Goal: Information Seeking & Learning: Compare options

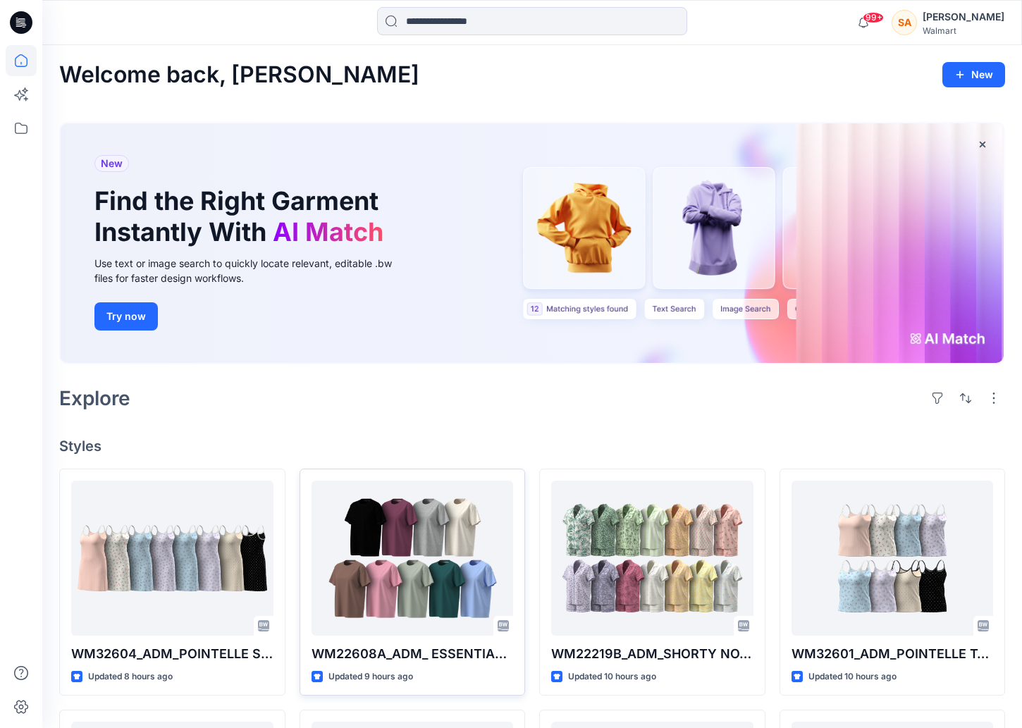
click at [428, 591] on div at bounding box center [413, 558] width 202 height 155
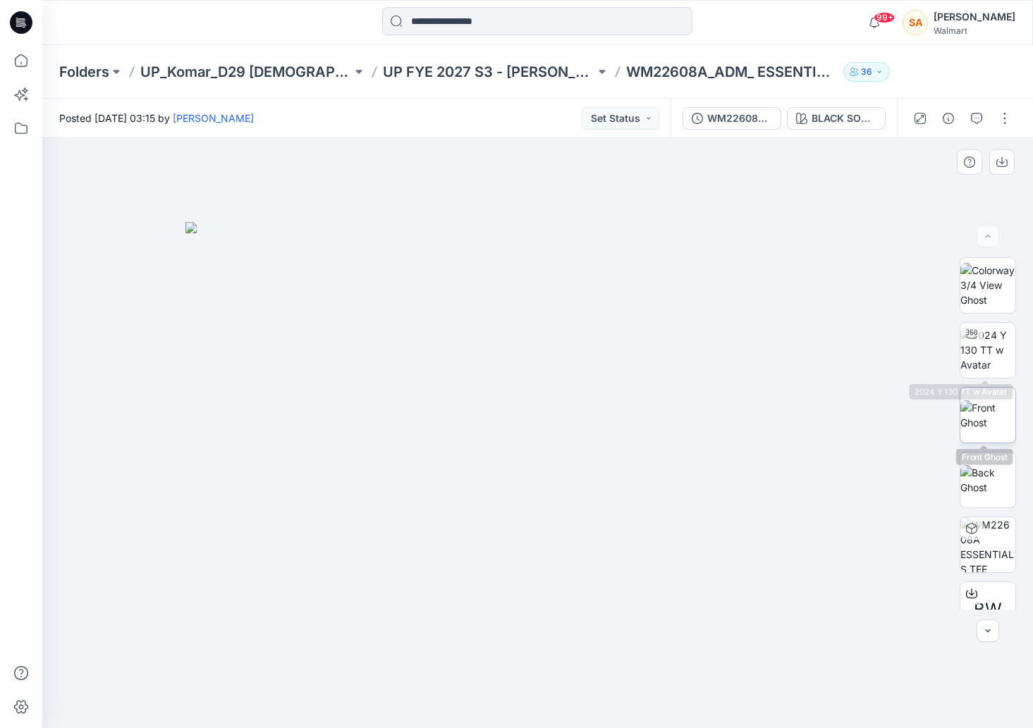
click at [972, 409] on img at bounding box center [987, 415] width 55 height 30
click at [997, 161] on icon "button" at bounding box center [1001, 162] width 11 height 11
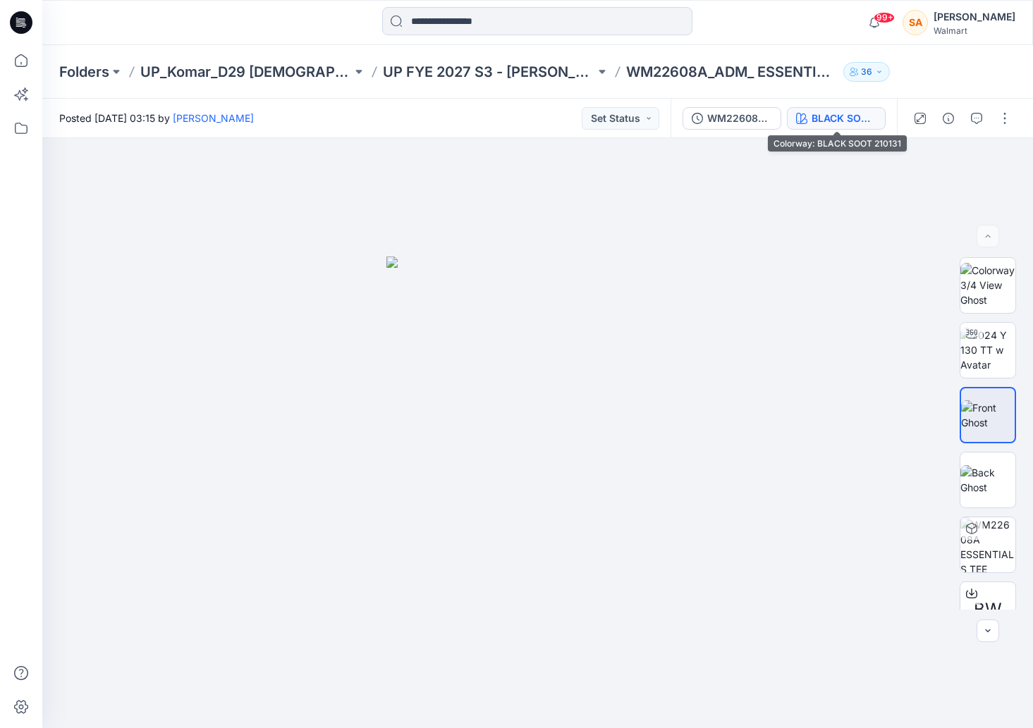
click at [850, 126] on button "BLACK SOOT 210131" at bounding box center [836, 118] width 99 height 23
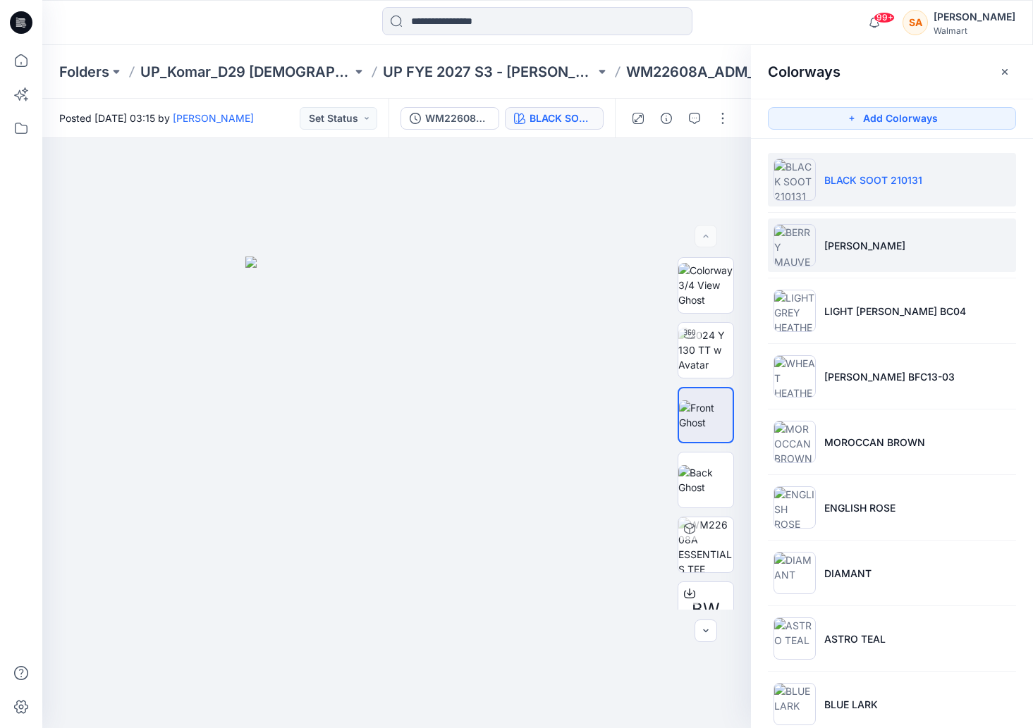
drag, startPoint x: 869, startPoint y: 281, endPoint x: 862, endPoint y: 269, distance: 13.6
click at [868, 280] on ul "BLACK SOOT 210131 [PERSON_NAME] MAUVE LIGHT [PERSON_NAME] BC04 [PERSON_NAME] BF…" at bounding box center [892, 442] width 282 height 606
click at [859, 250] on p "[PERSON_NAME]" at bounding box center [864, 245] width 81 height 15
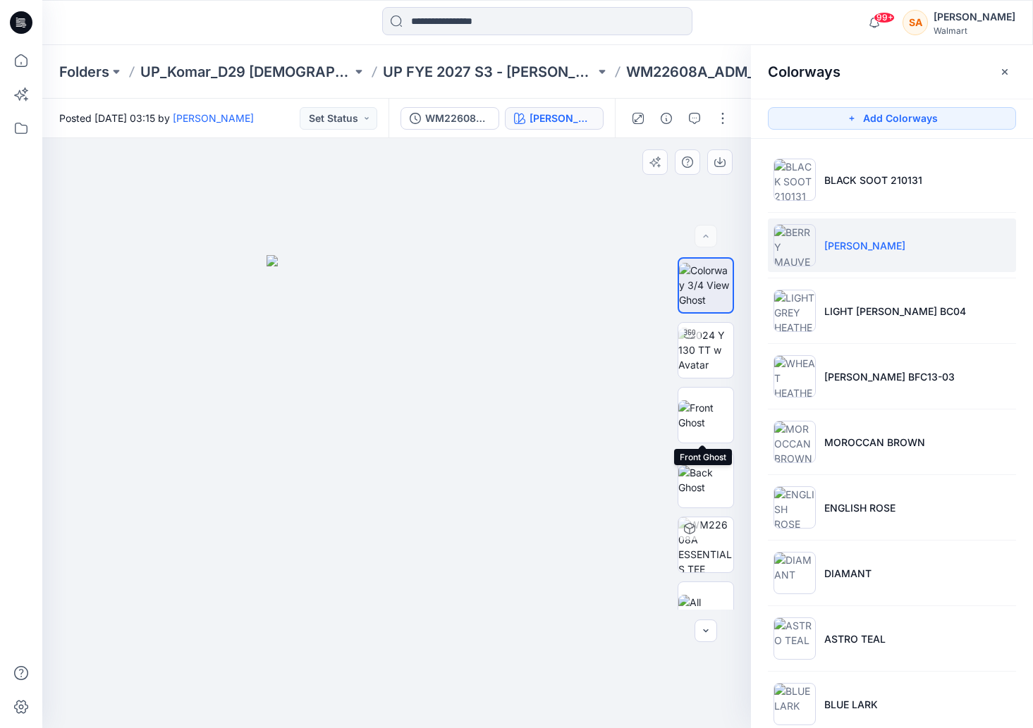
drag, startPoint x: 702, startPoint y: 403, endPoint x: 718, endPoint y: 282, distance: 121.6
click at [702, 402] on img at bounding box center [705, 415] width 55 height 30
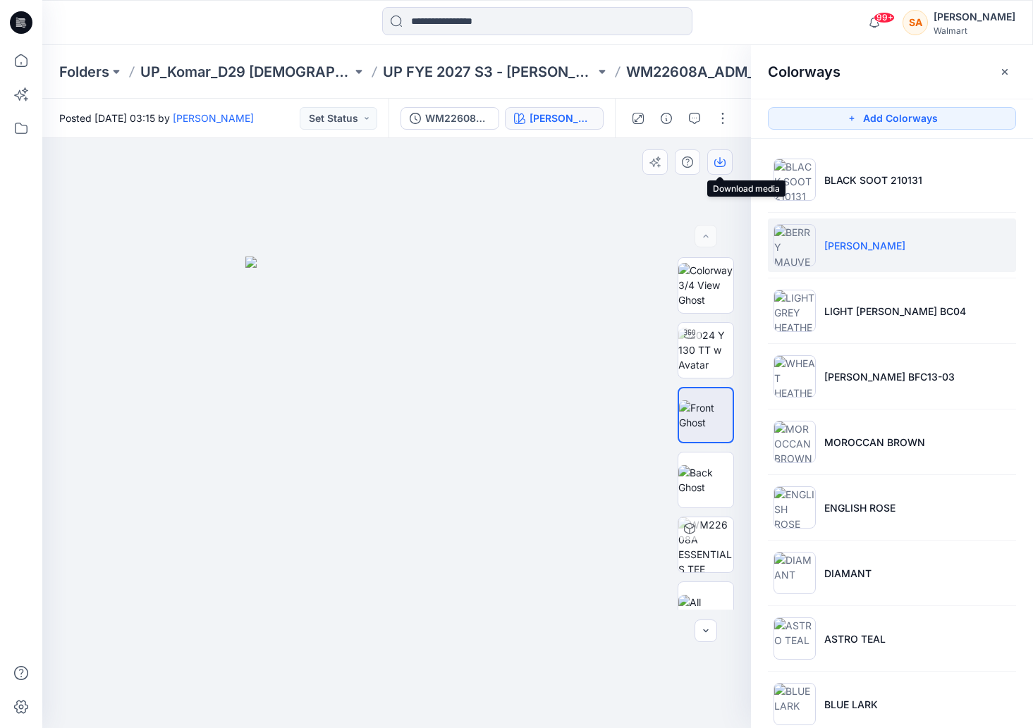
click at [720, 161] on icon "button" at bounding box center [720, 160] width 6 height 7
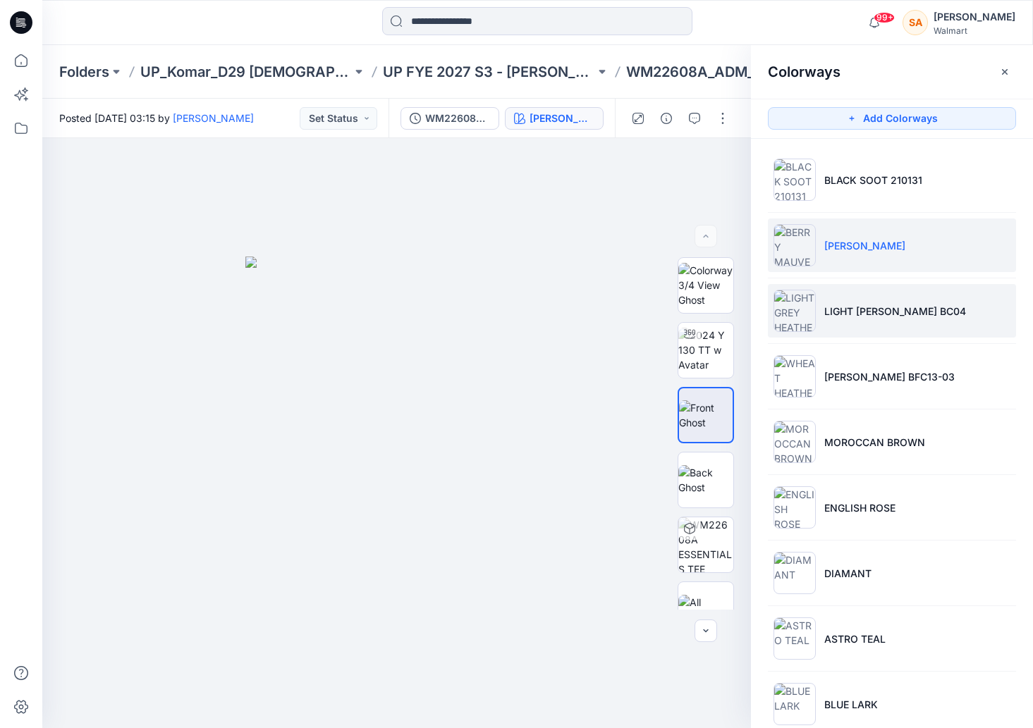
click at [864, 314] on p "LIGHT [PERSON_NAME] BC04" at bounding box center [895, 311] width 142 height 15
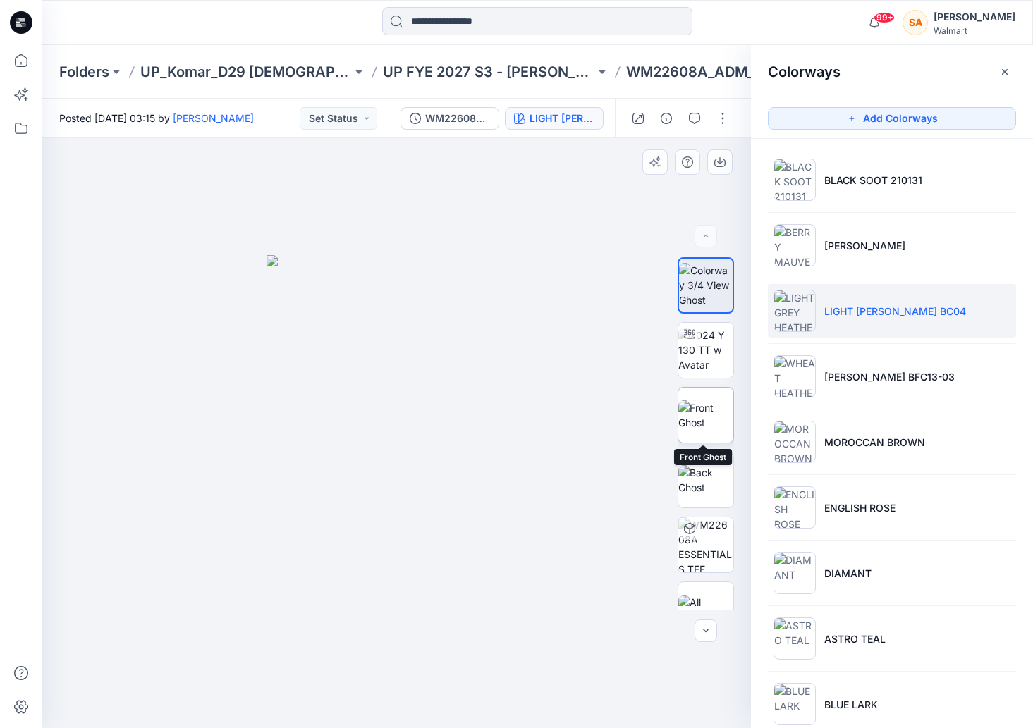
click at [704, 415] on img at bounding box center [705, 415] width 55 height 30
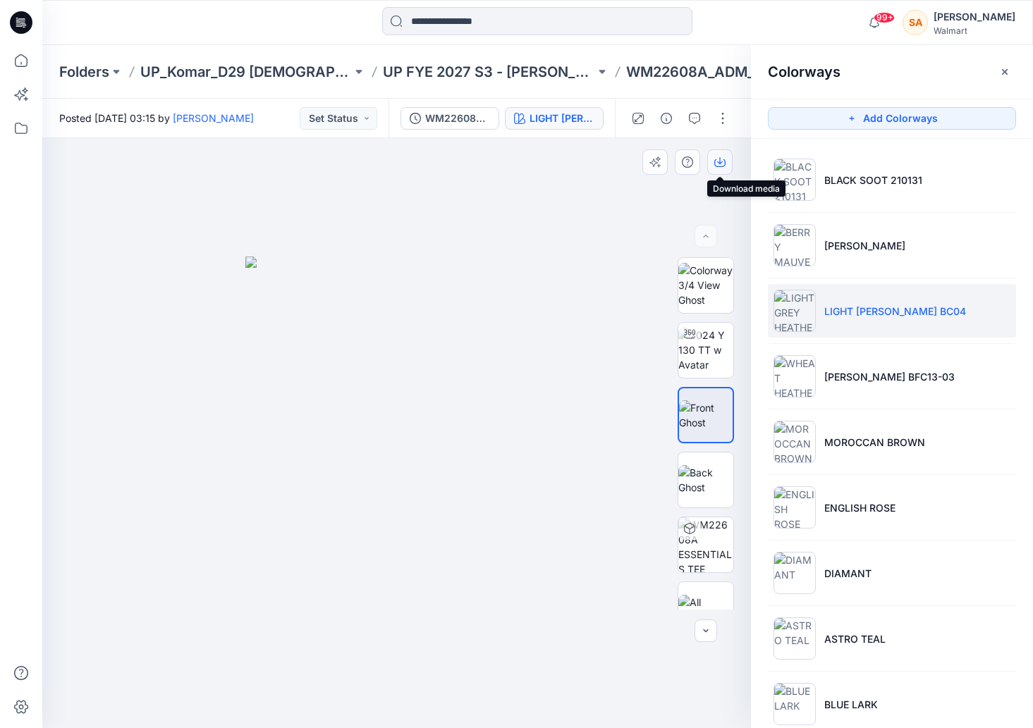
click at [725, 162] on icon "button" at bounding box center [719, 163] width 11 height 8
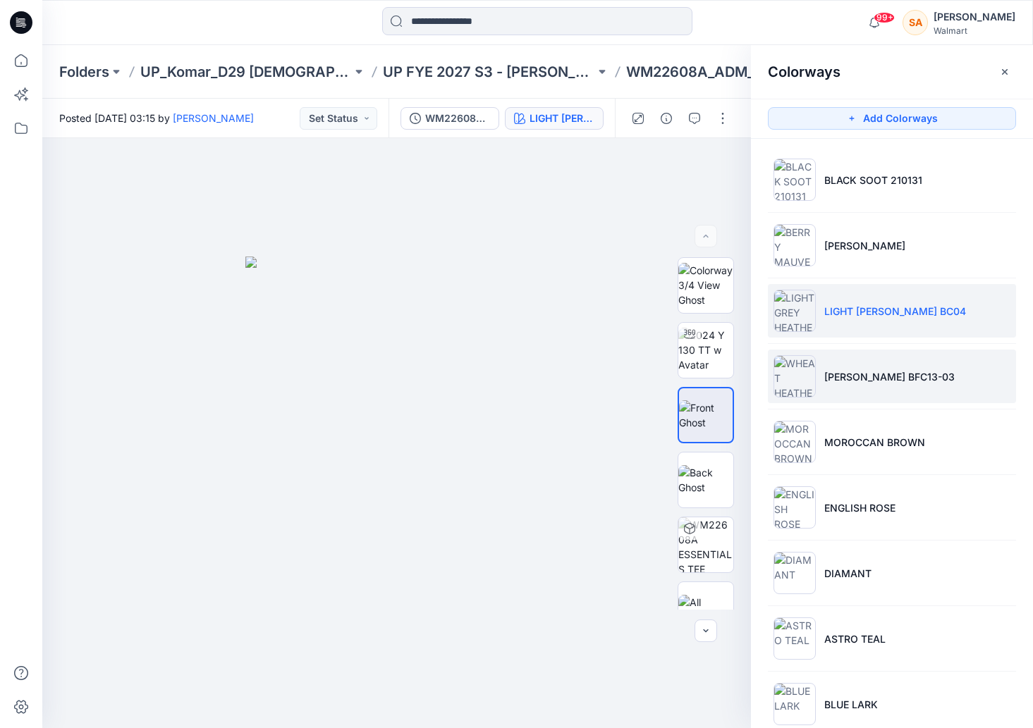
click at [839, 396] on li "[PERSON_NAME] BFC13-03" at bounding box center [892, 377] width 248 height 54
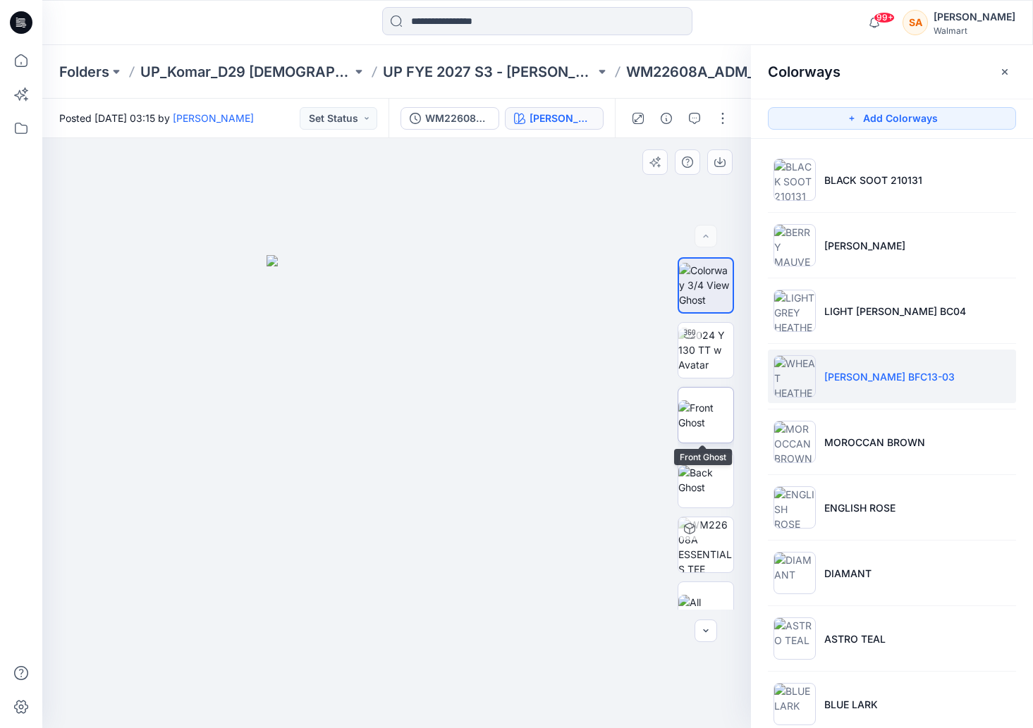
click at [718, 420] on img at bounding box center [705, 415] width 55 height 30
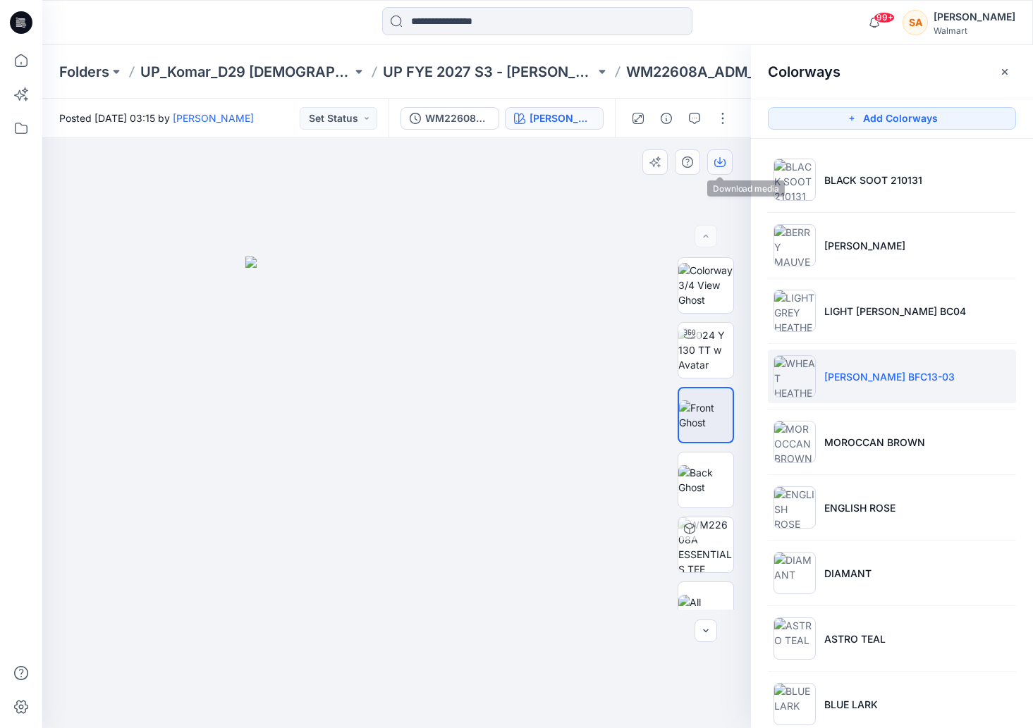
click at [720, 154] on button "button" at bounding box center [719, 161] width 25 height 25
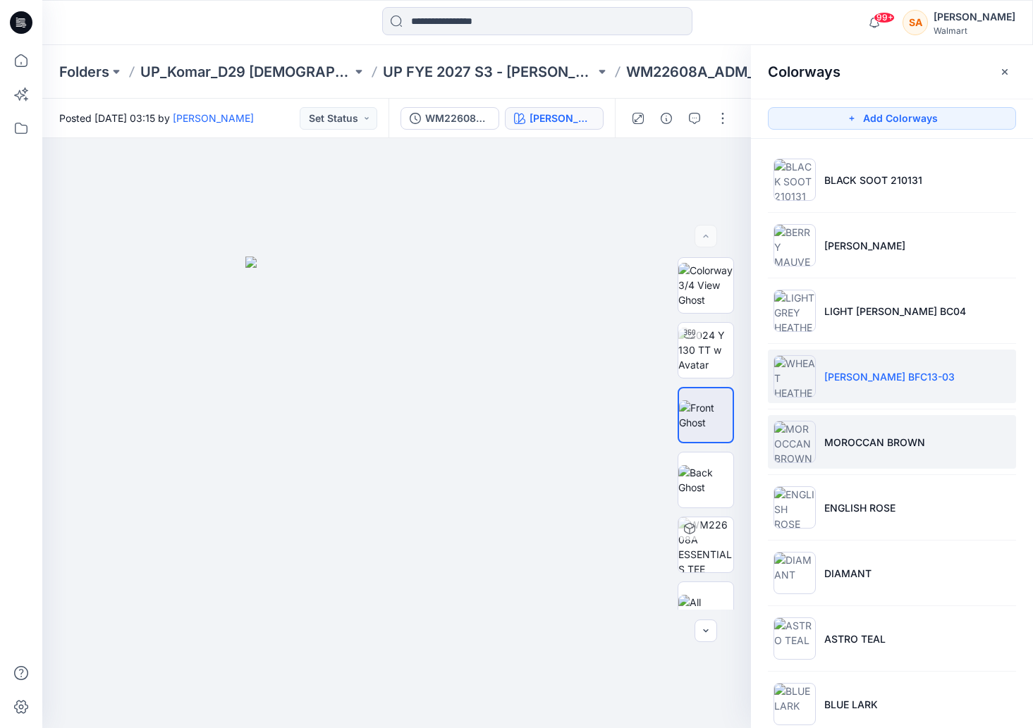
drag, startPoint x: 862, startPoint y: 438, endPoint x: 773, endPoint y: 418, distance: 90.3
click at [861, 436] on p "MOROCCAN BROWN" at bounding box center [874, 442] width 101 height 15
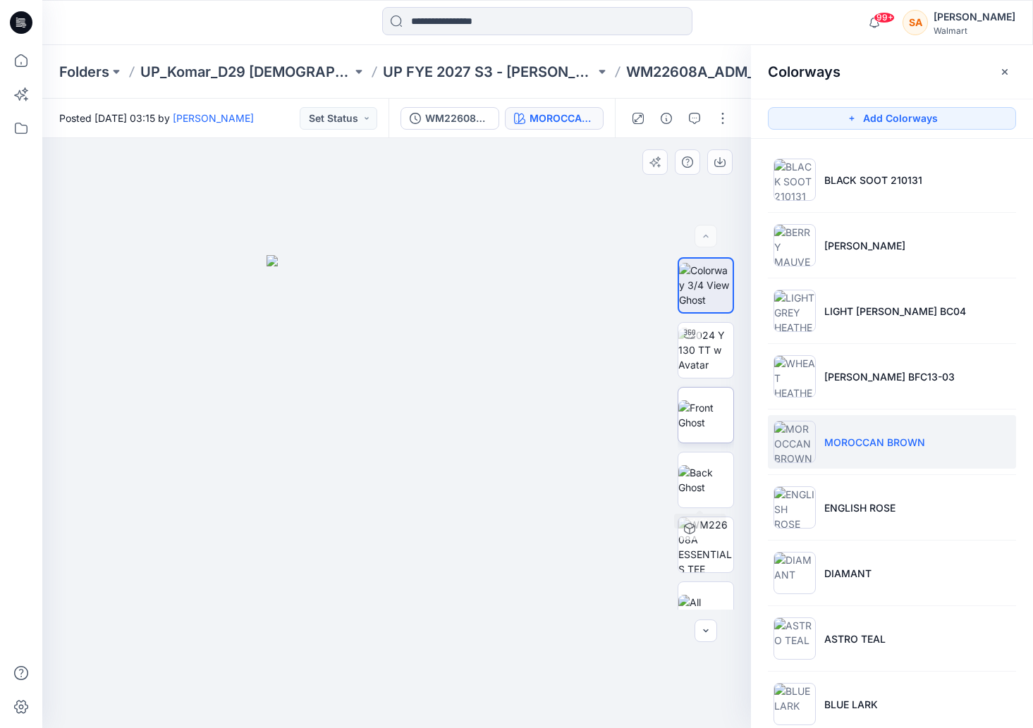
click at [686, 419] on img at bounding box center [705, 415] width 55 height 30
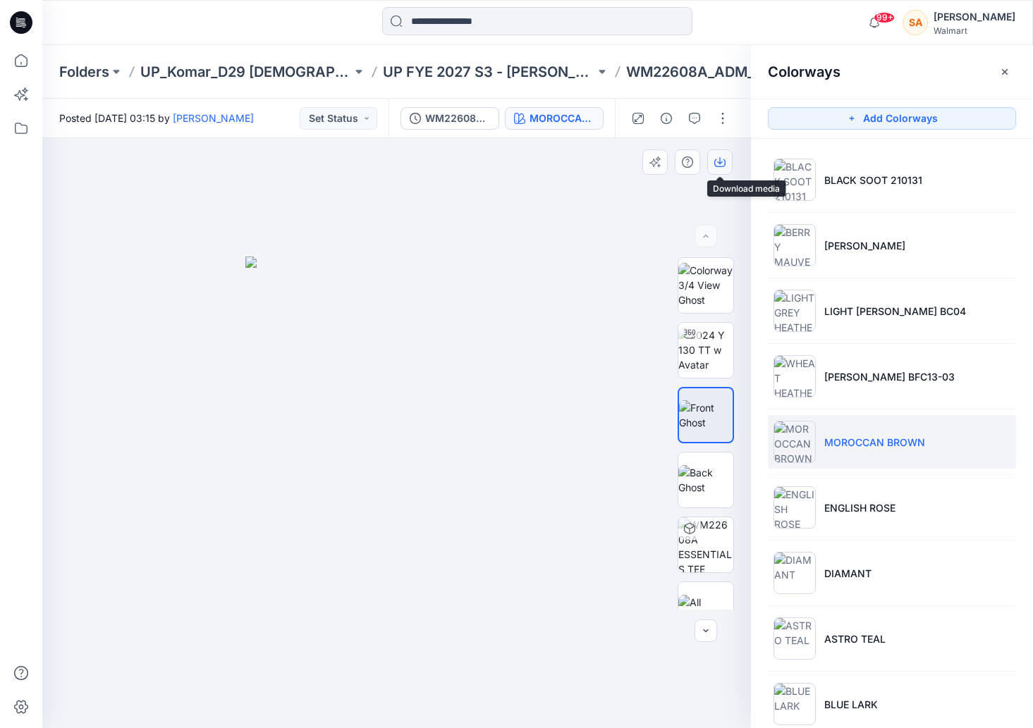
click at [726, 152] on button "button" at bounding box center [719, 161] width 25 height 25
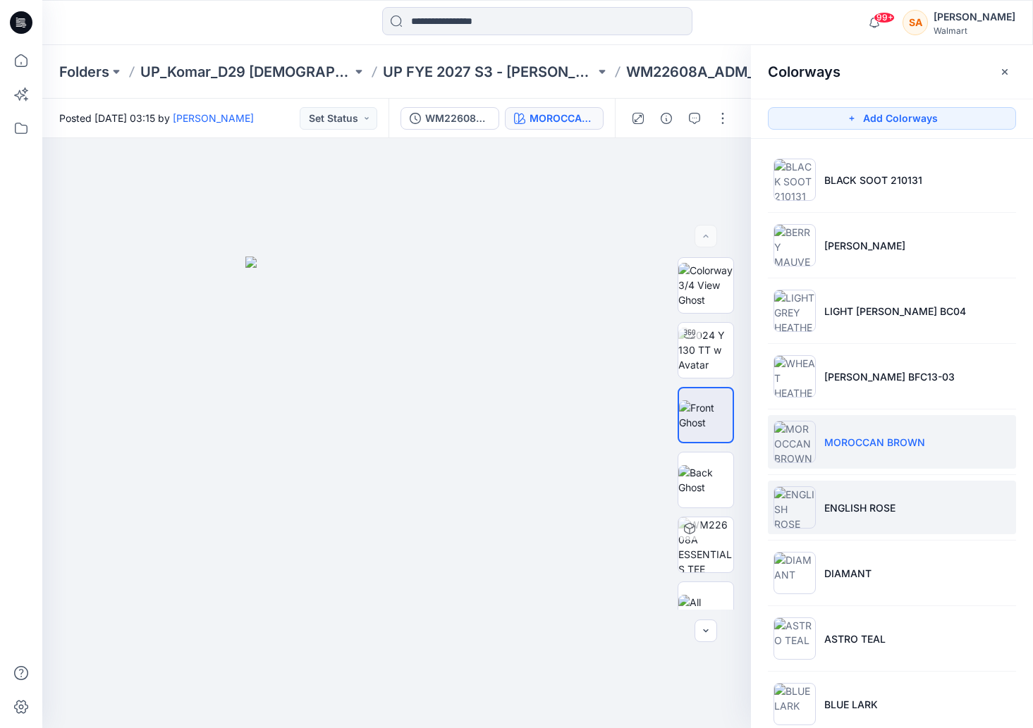
click at [851, 495] on li "ENGLISH ROSE" at bounding box center [892, 508] width 248 height 54
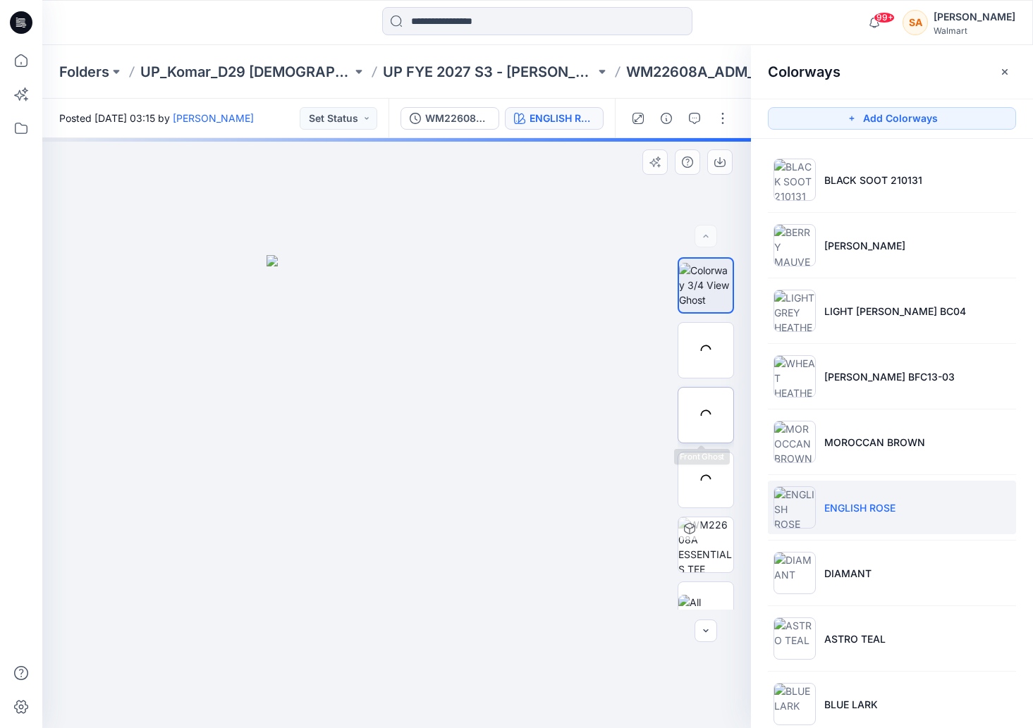
click at [0, 0] on img at bounding box center [0, 0] width 0 height 0
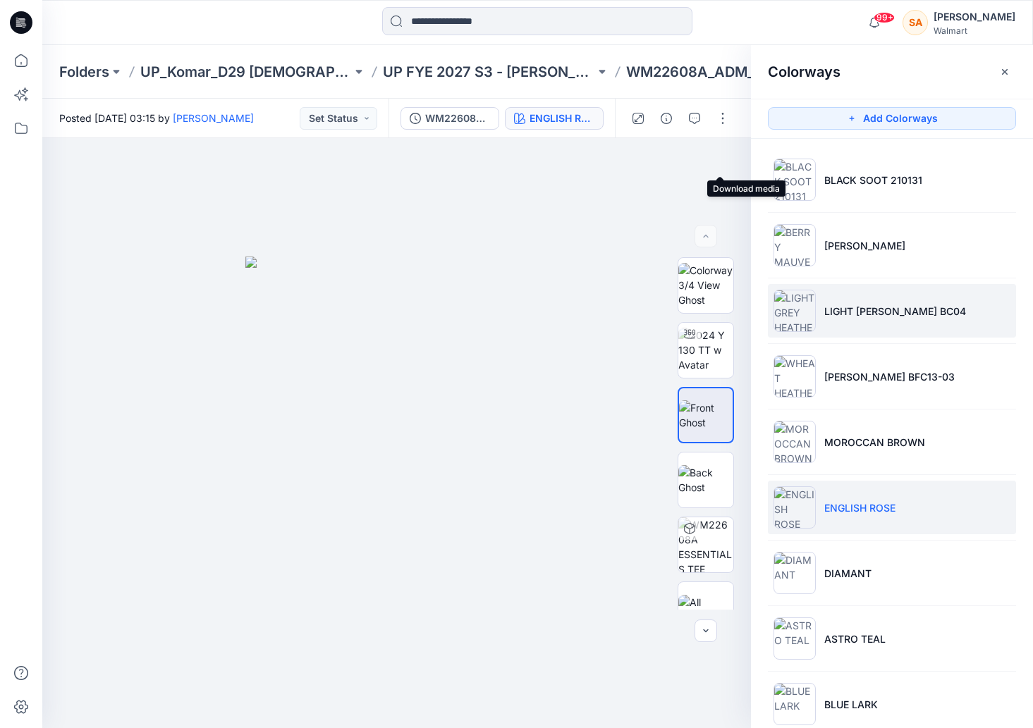
drag, startPoint x: 715, startPoint y: 161, endPoint x: 820, endPoint y: 290, distance: 165.8
click at [0, 0] on icon "button" at bounding box center [0, 0] width 0 height 0
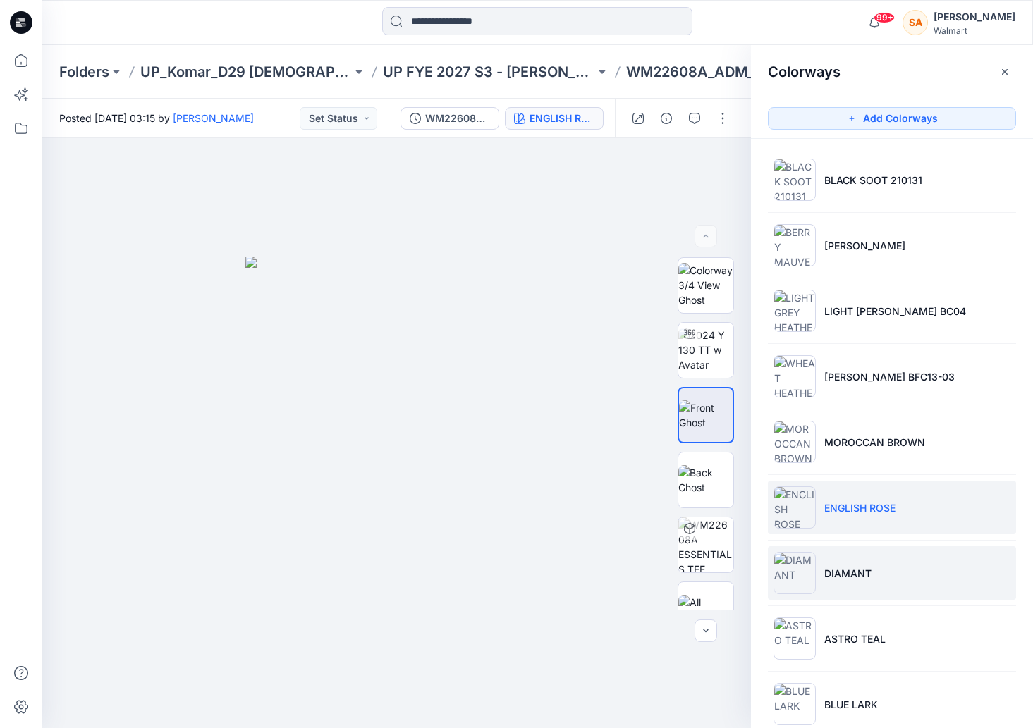
click at [834, 561] on li "DIAMANT" at bounding box center [892, 573] width 248 height 54
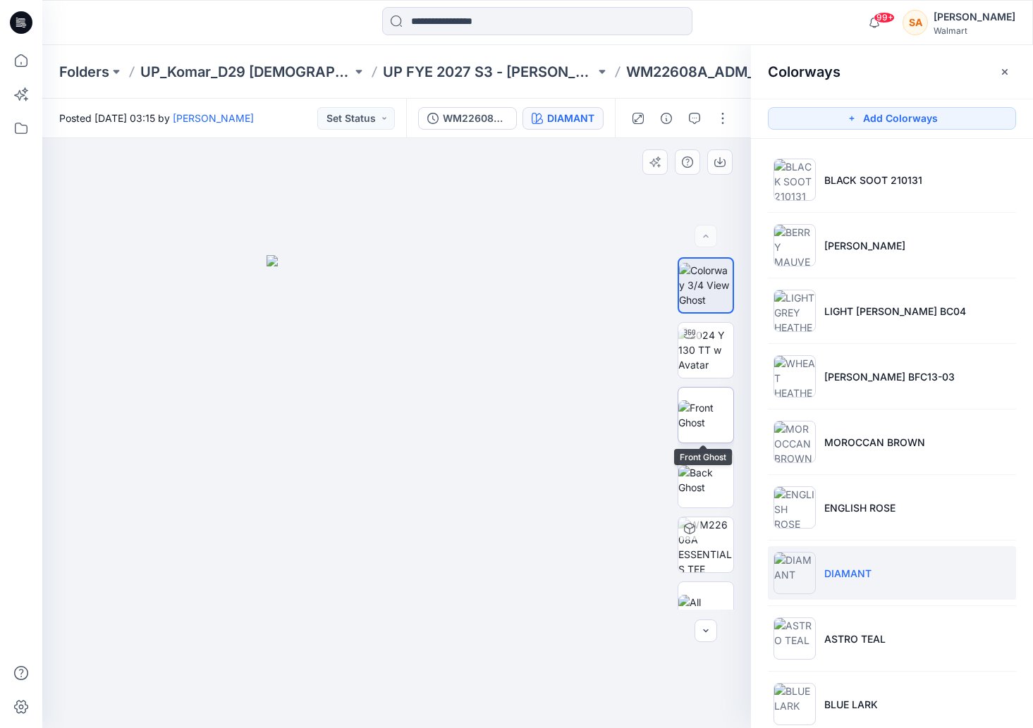
click at [704, 421] on img at bounding box center [705, 415] width 55 height 30
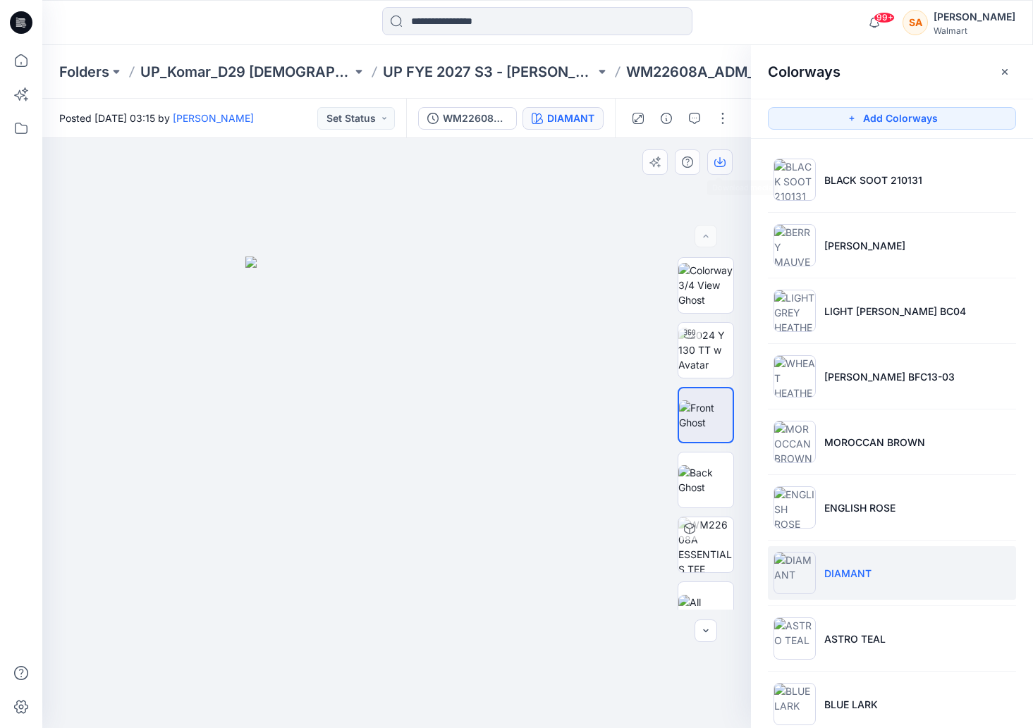
click at [717, 164] on icon "button" at bounding box center [719, 162] width 11 height 11
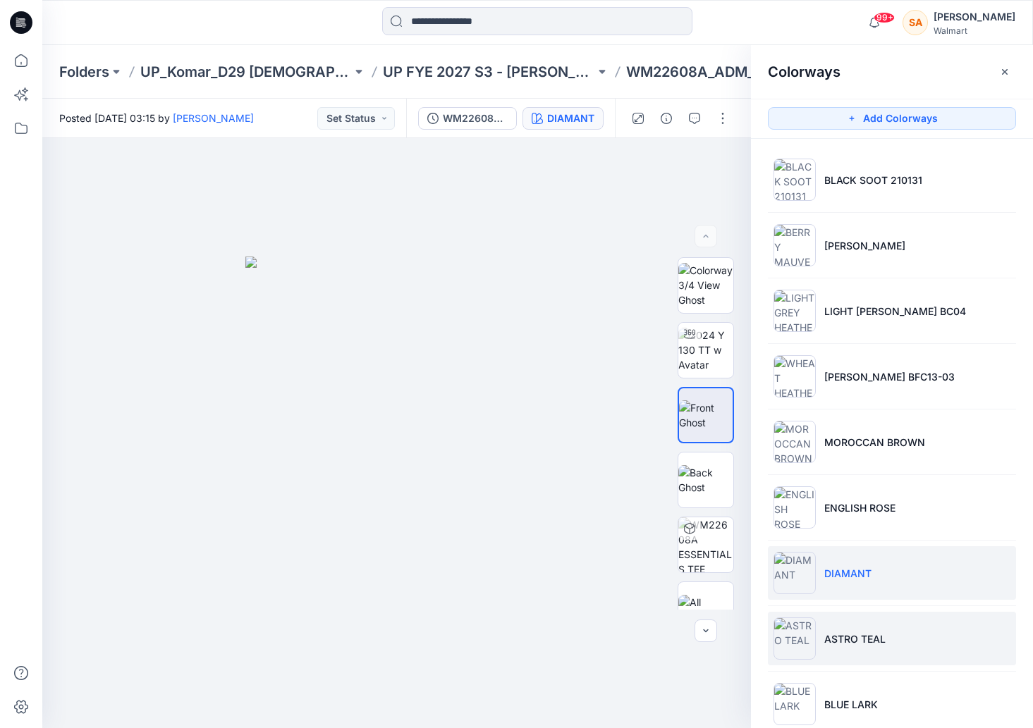
click at [852, 649] on li "ASTRO TEAL" at bounding box center [892, 639] width 248 height 54
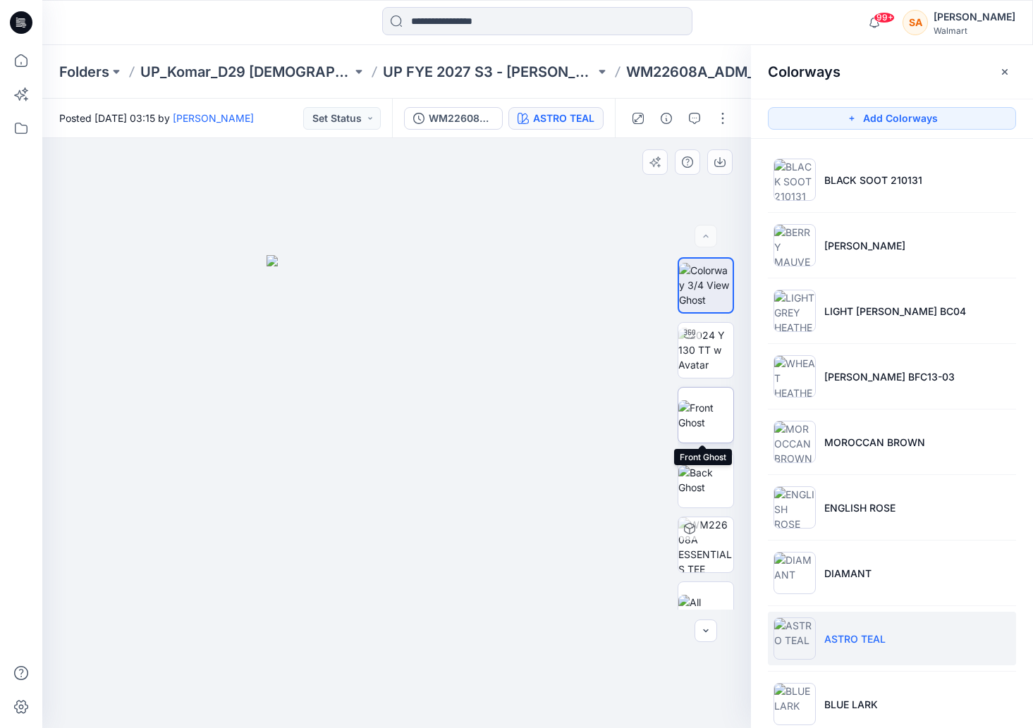
click at [709, 417] on img at bounding box center [705, 415] width 55 height 30
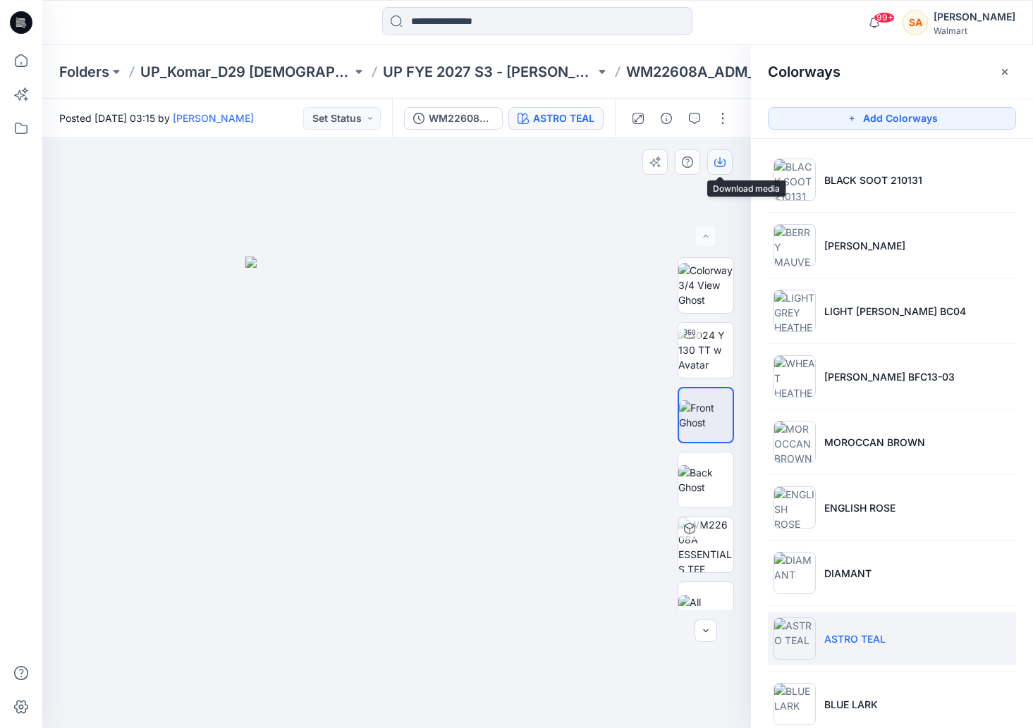
click at [725, 163] on button "button" at bounding box center [719, 161] width 25 height 25
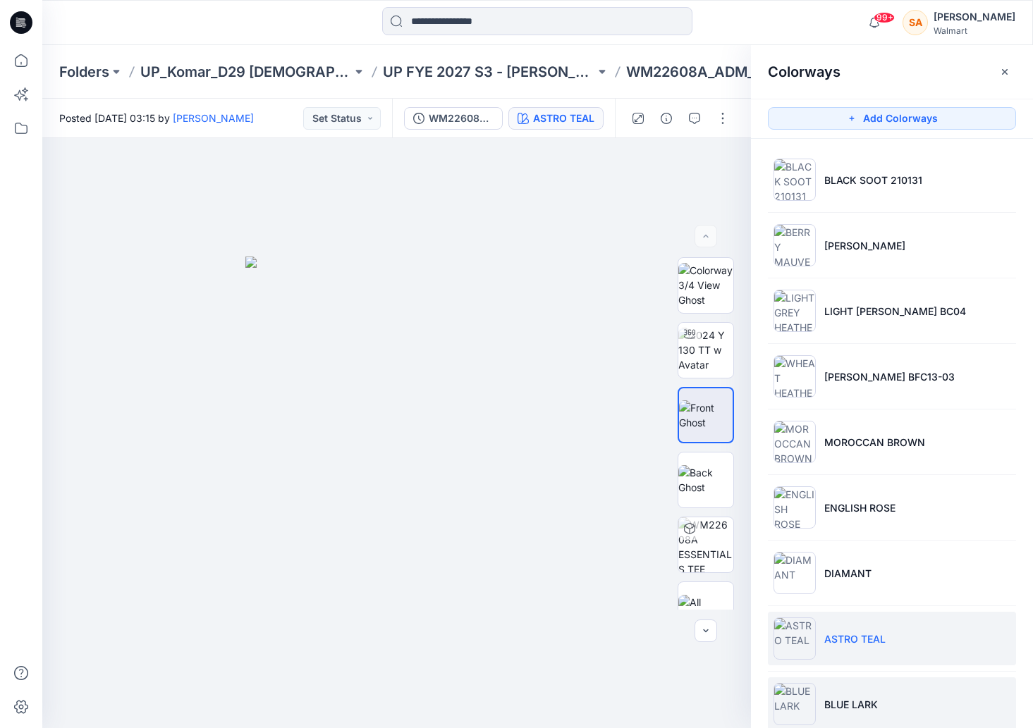
click at [871, 702] on p "BLUE LARK" at bounding box center [851, 704] width 54 height 15
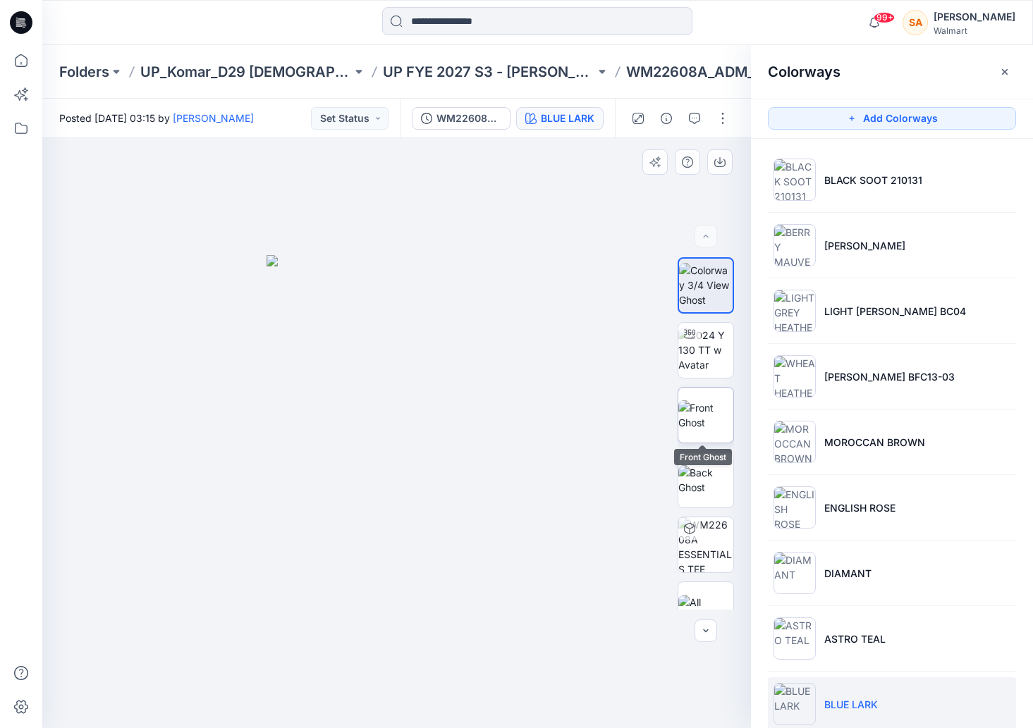
click at [702, 412] on img at bounding box center [705, 415] width 55 height 30
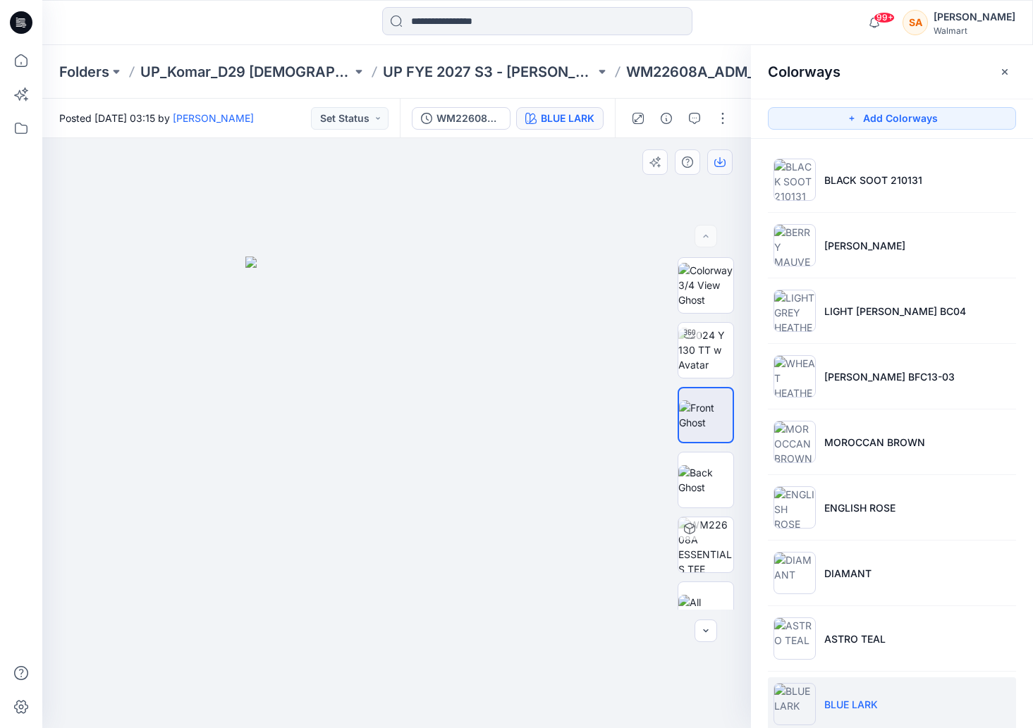
click at [718, 157] on icon "button" at bounding box center [719, 162] width 11 height 11
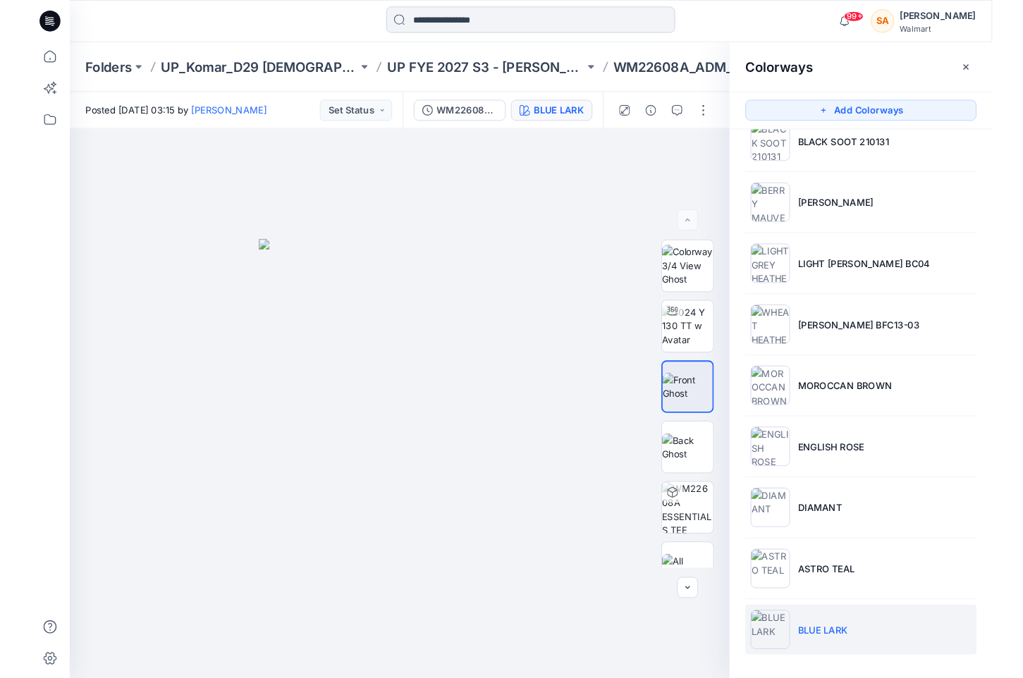
scroll to position [28, 0]
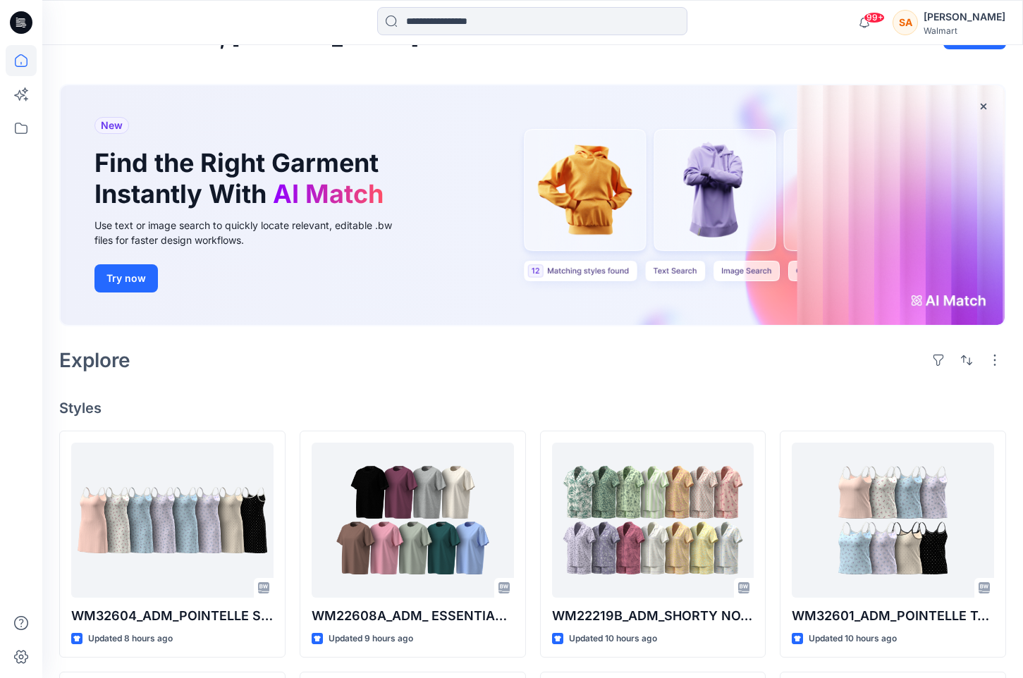
scroll to position [71, 0]
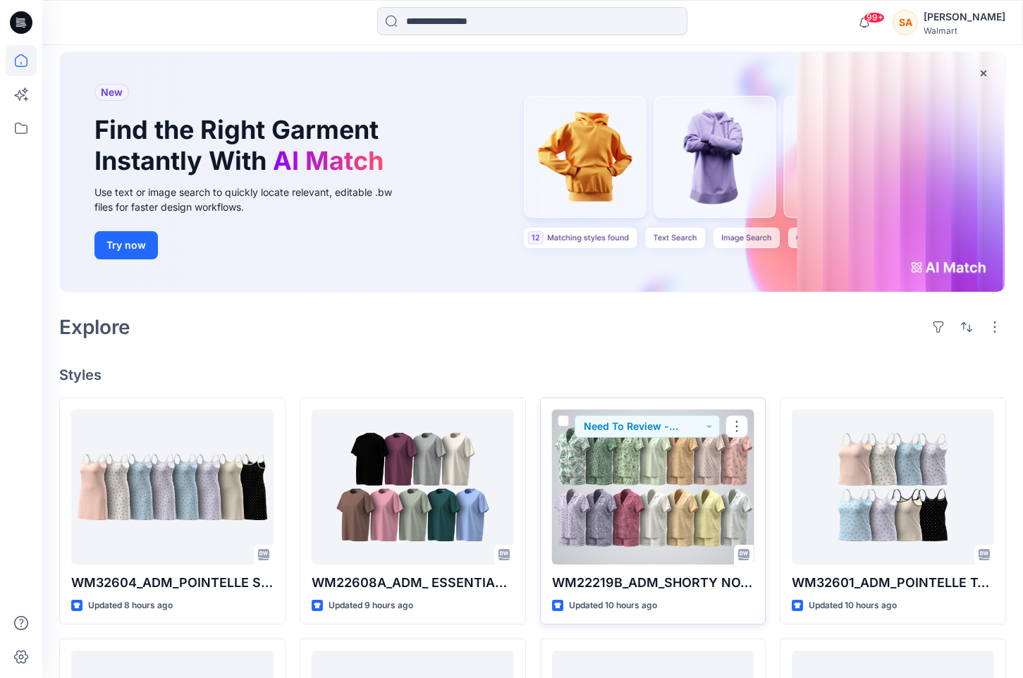
click at [676, 481] on div at bounding box center [653, 487] width 202 height 155
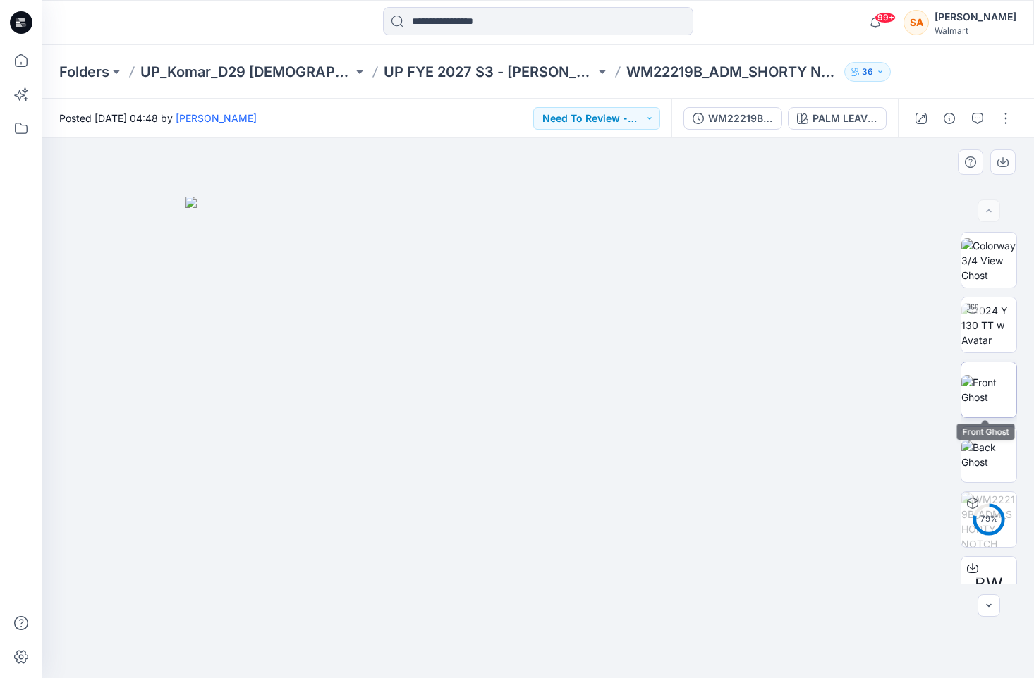
click at [988, 378] on img at bounding box center [988, 390] width 55 height 30
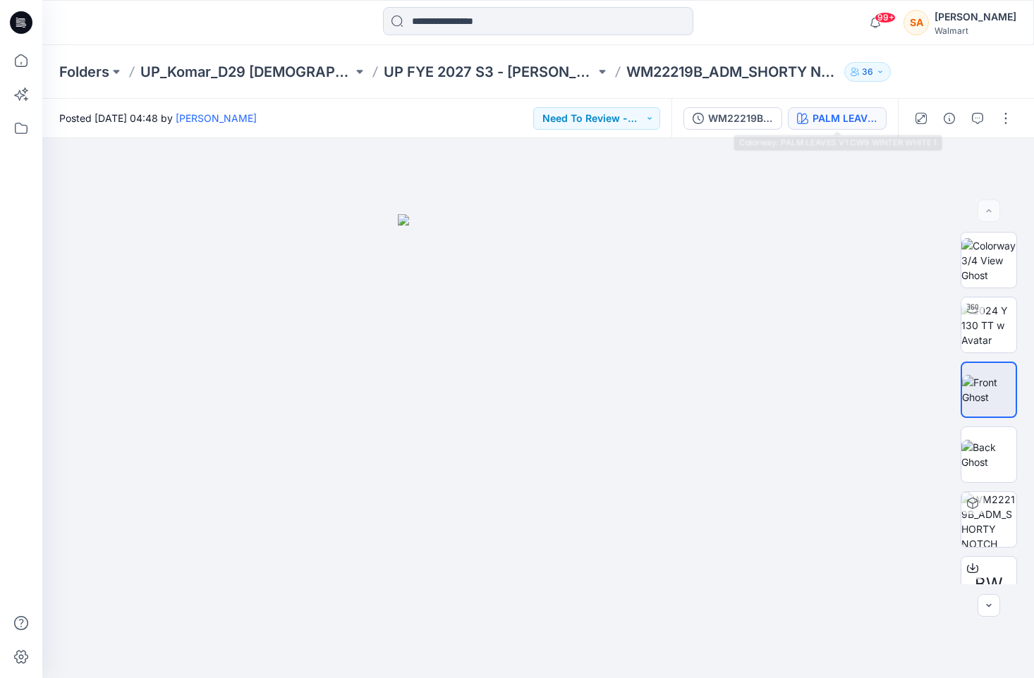
click at [835, 118] on div "PALM LEAVES V1 CW9 WINTER WHITE 1" at bounding box center [844, 119] width 65 height 16
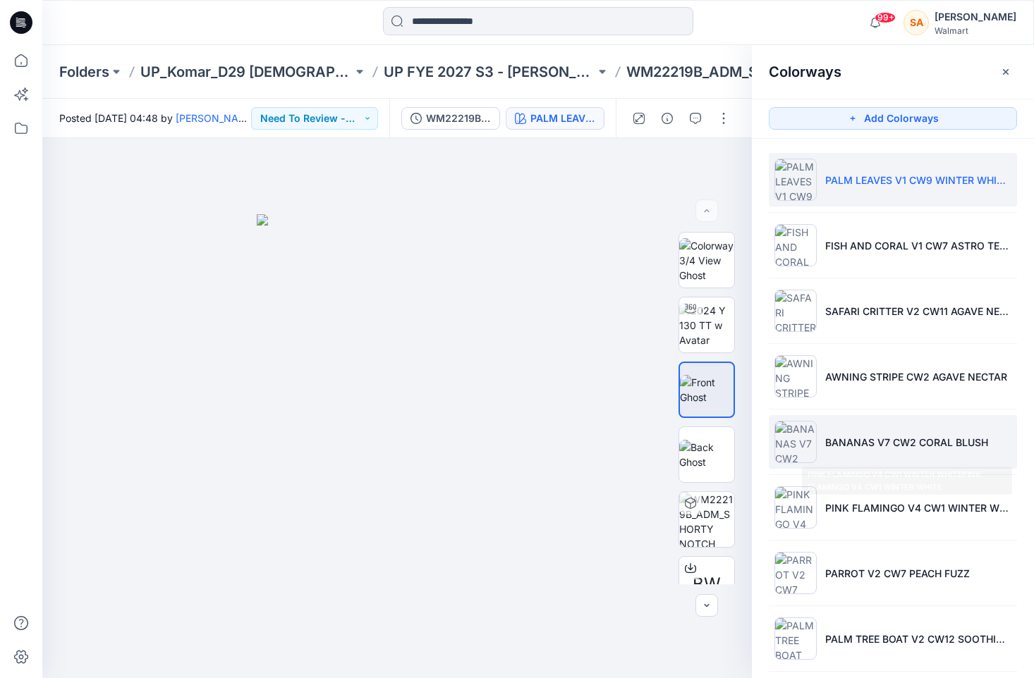
scroll to position [537, 0]
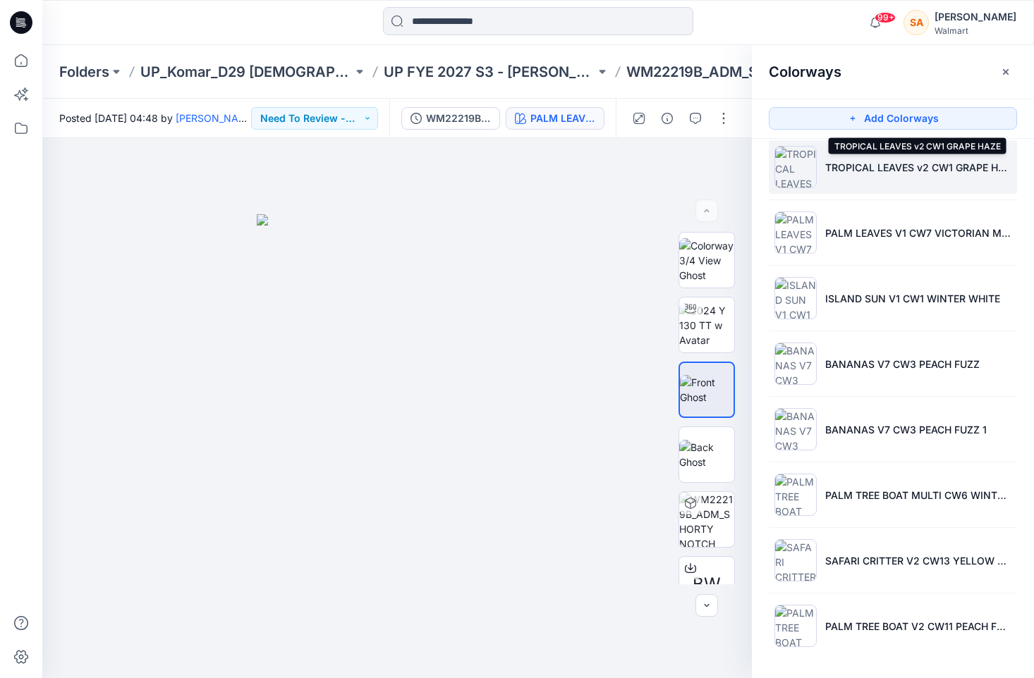
click at [852, 167] on p "TROPICAL LEAVES v2 CW1 GRAPE HAZE" at bounding box center [918, 167] width 186 height 15
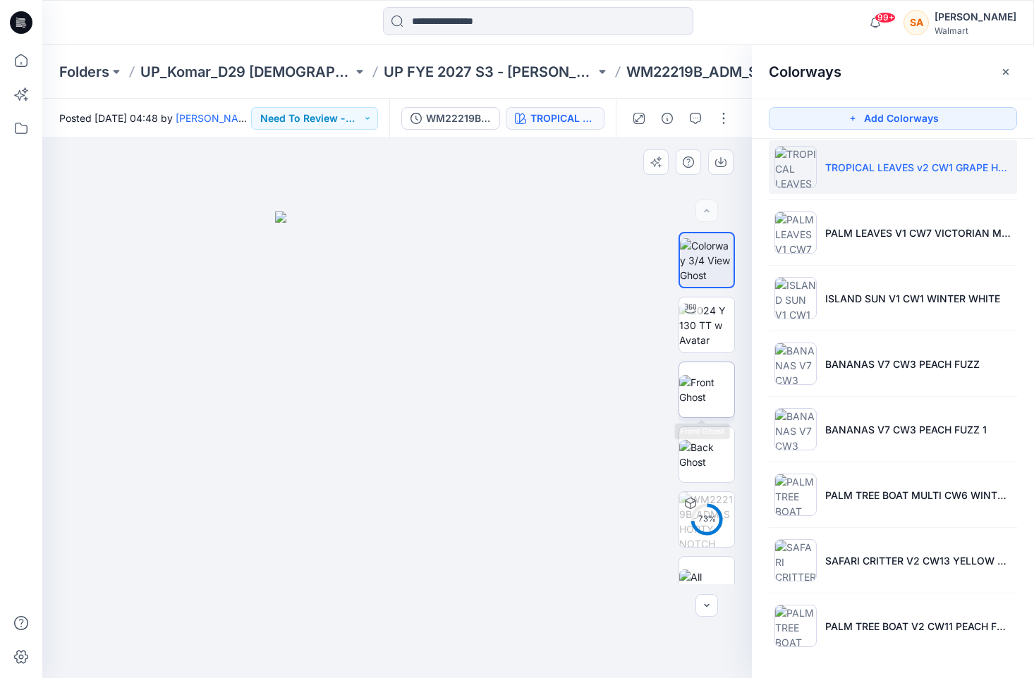
click at [722, 384] on img at bounding box center [706, 390] width 55 height 30
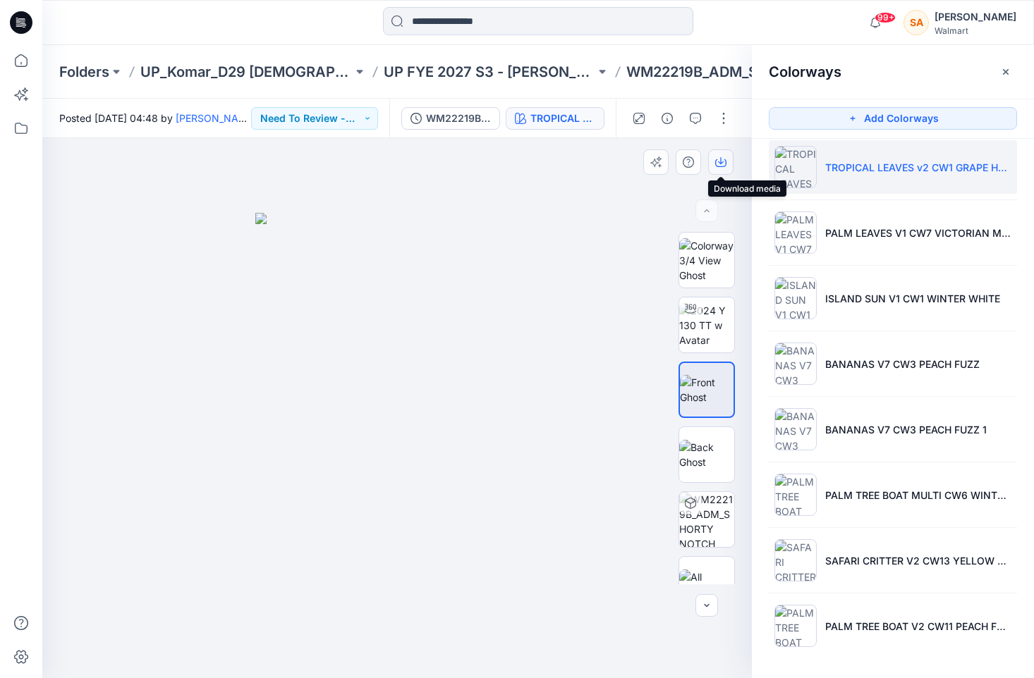
click at [720, 159] on icon "button" at bounding box center [721, 160] width 6 height 7
click at [601, 443] on div at bounding box center [396, 408] width 709 height 540
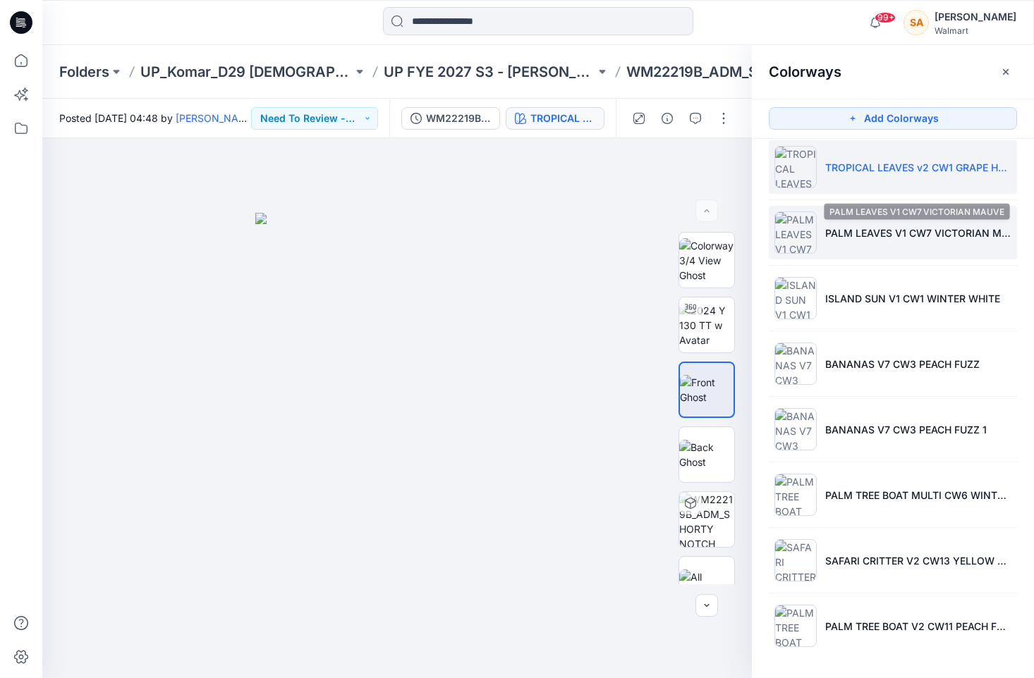
click at [851, 227] on p "PALM LEAVES V1 CW7 VICTORIAN MAUVE" at bounding box center [918, 233] width 186 height 15
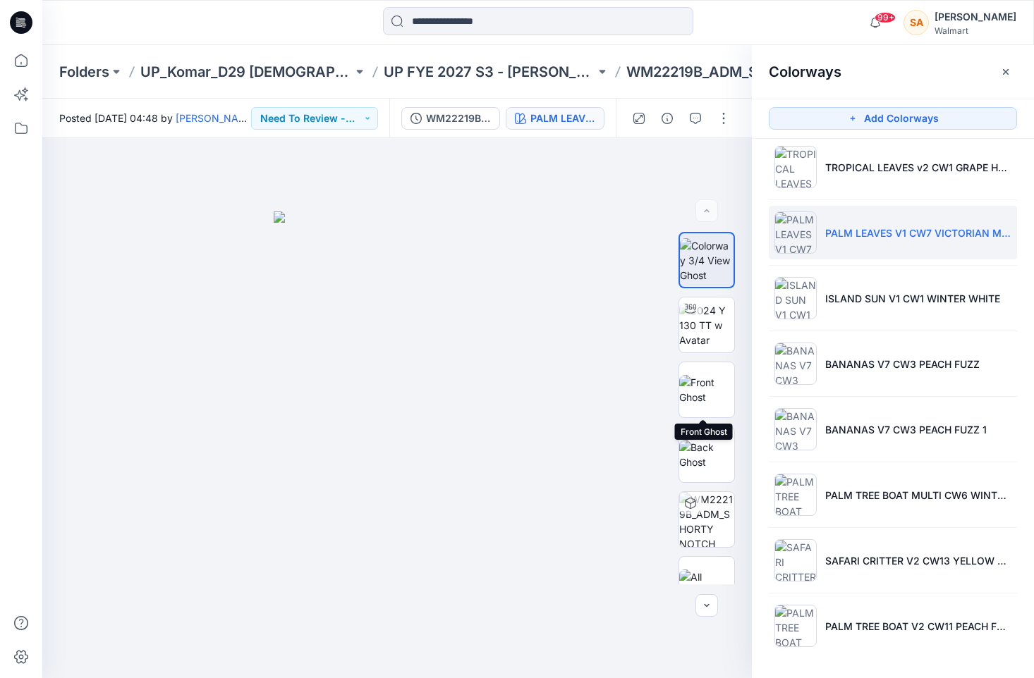
click at [724, 385] on img at bounding box center [706, 390] width 55 height 30
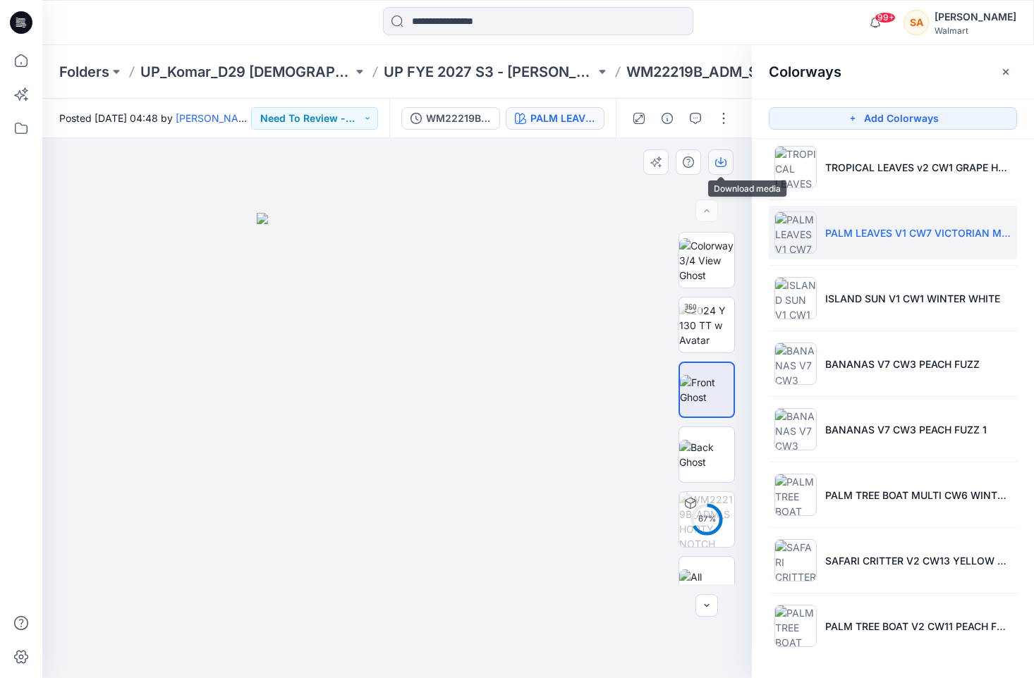
click at [723, 161] on icon "button" at bounding box center [720, 162] width 11 height 11
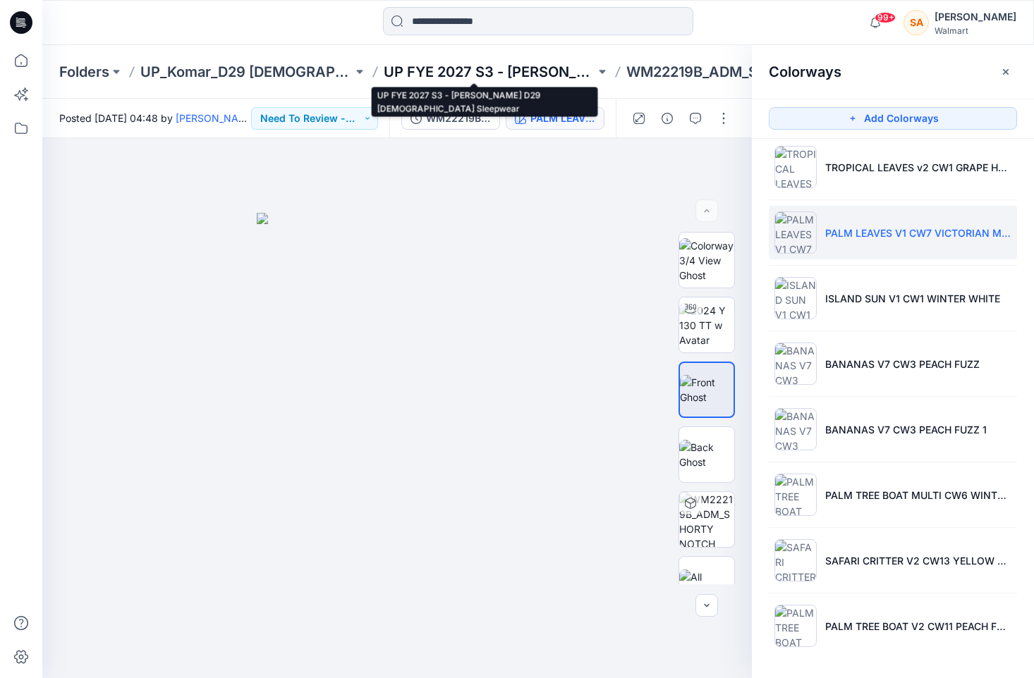
click at [511, 70] on p "UP FYE 2027 S3 - [PERSON_NAME] D29 [DEMOGRAPHIC_DATA] Sleepwear" at bounding box center [490, 72] width 212 height 20
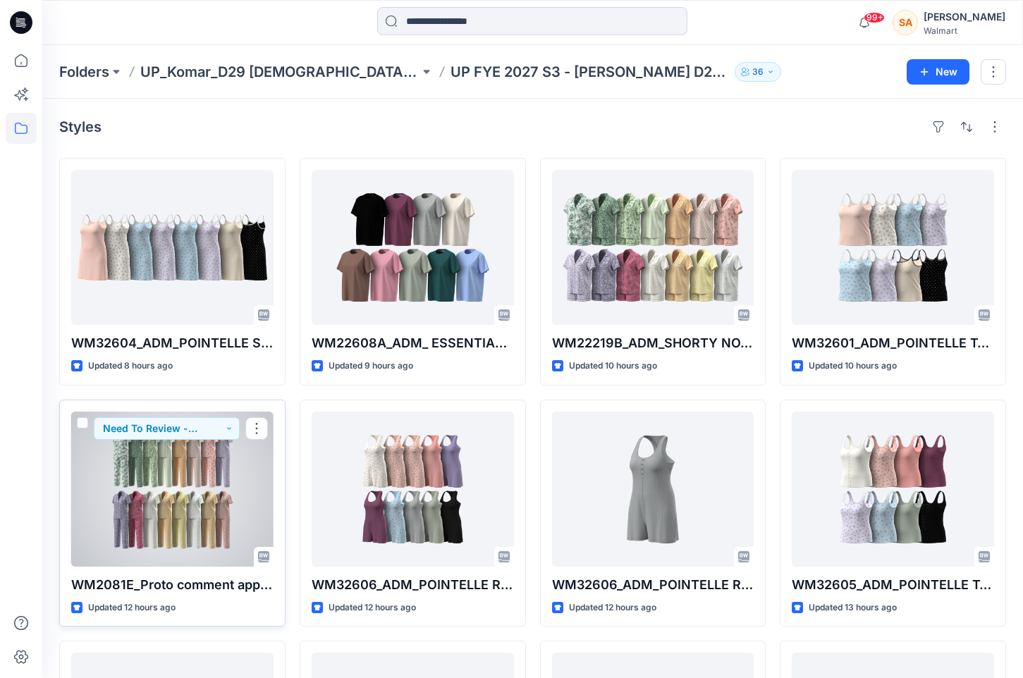
click at [218, 452] on div at bounding box center [172, 489] width 202 height 155
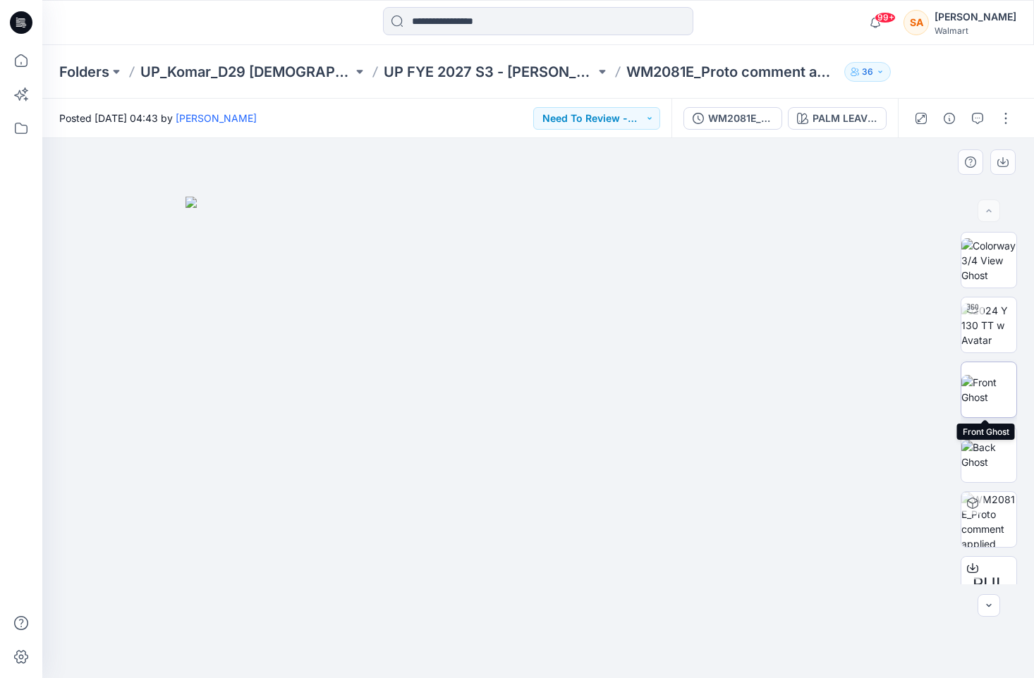
click at [1003, 382] on img at bounding box center [988, 390] width 55 height 30
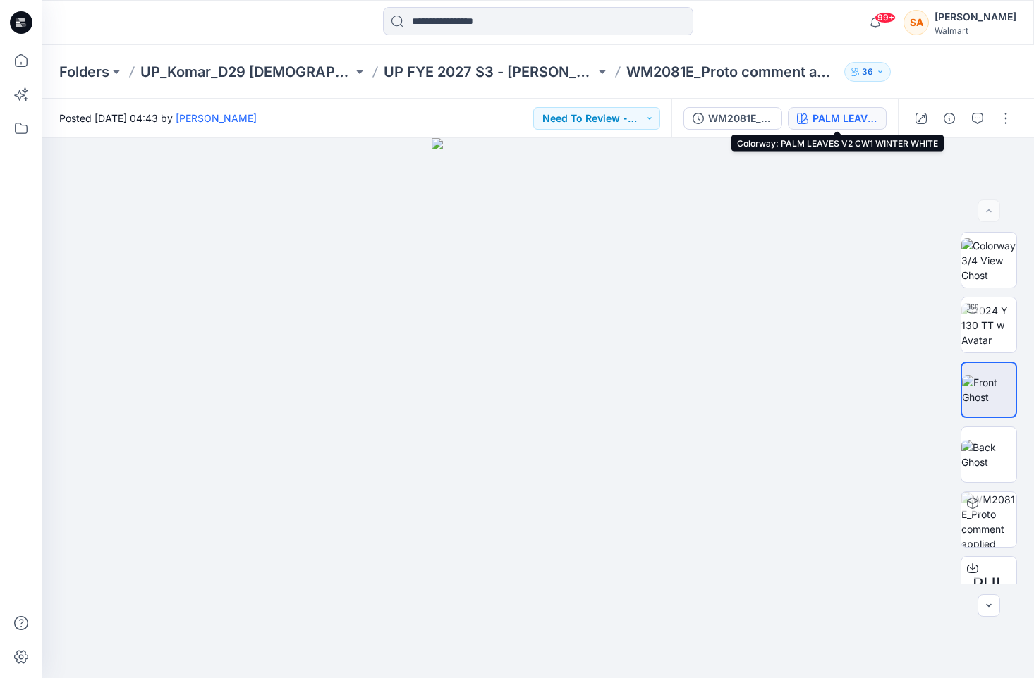
click at [853, 121] on div "PALM LEAVES V2 CW1 WINTER WHITE" at bounding box center [844, 119] width 65 height 16
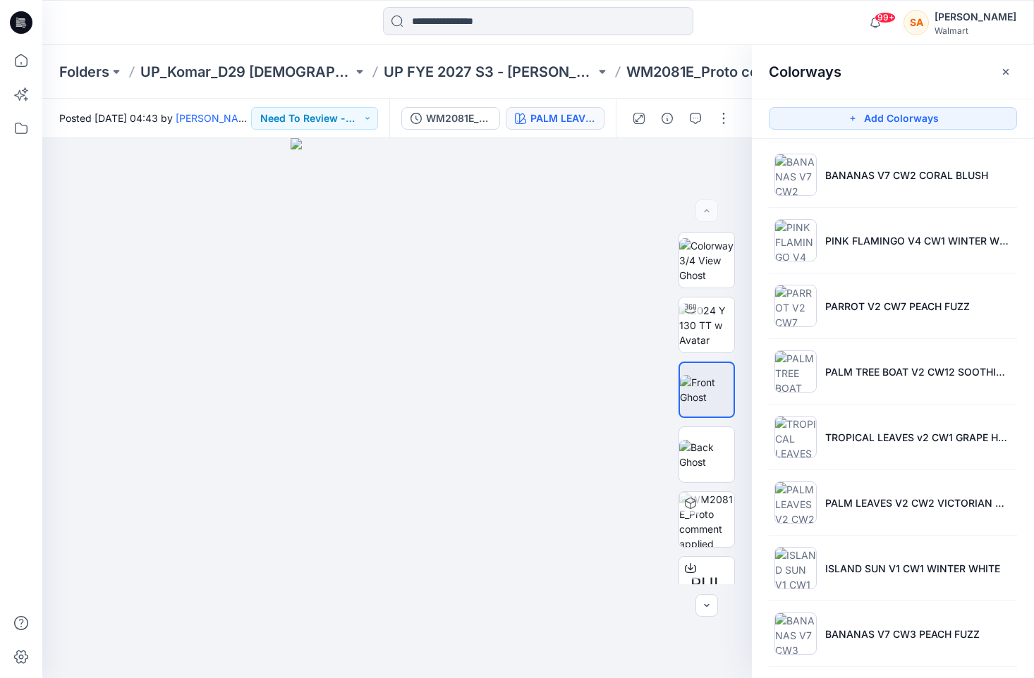
scroll to position [361, 0]
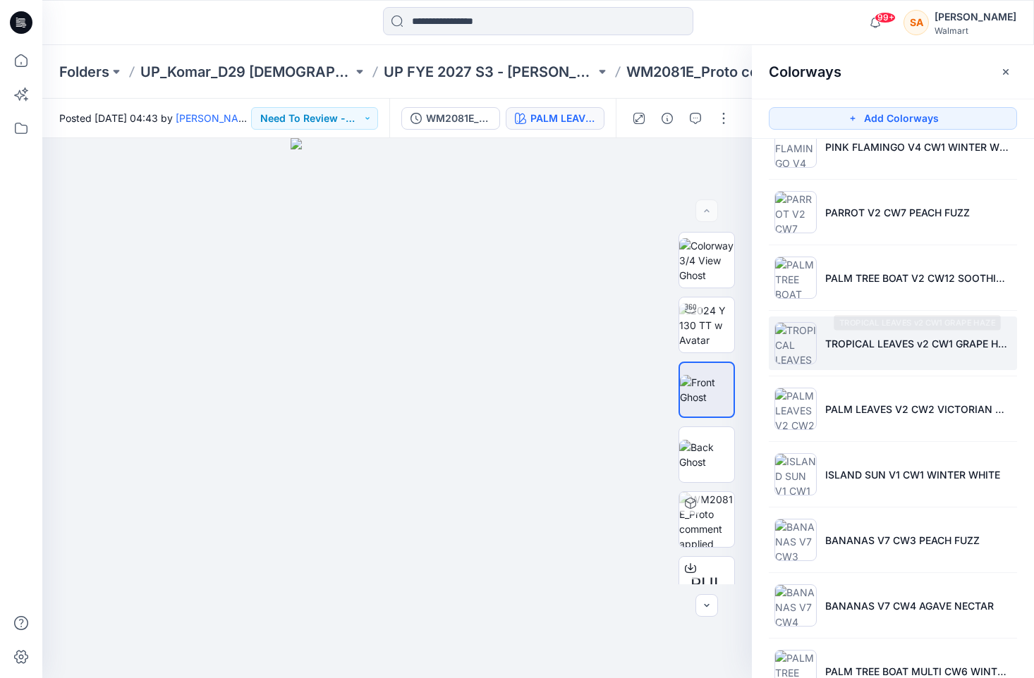
click at [831, 348] on p "TROPICAL LEAVES v2 CW1 GRAPE HAZE" at bounding box center [918, 343] width 186 height 15
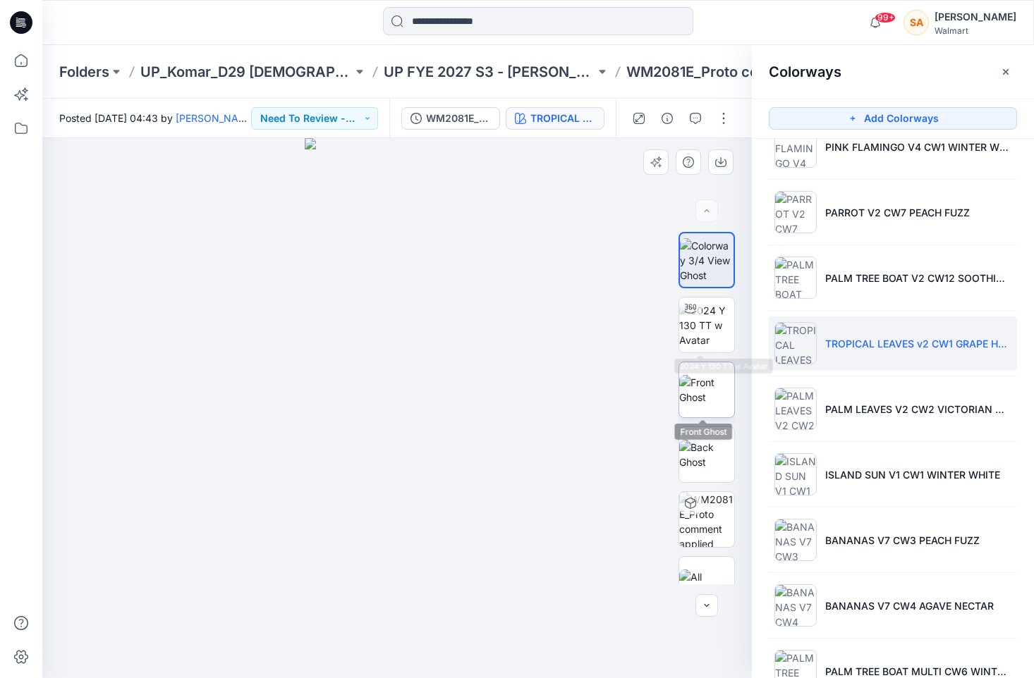
click at [718, 381] on img at bounding box center [706, 390] width 55 height 30
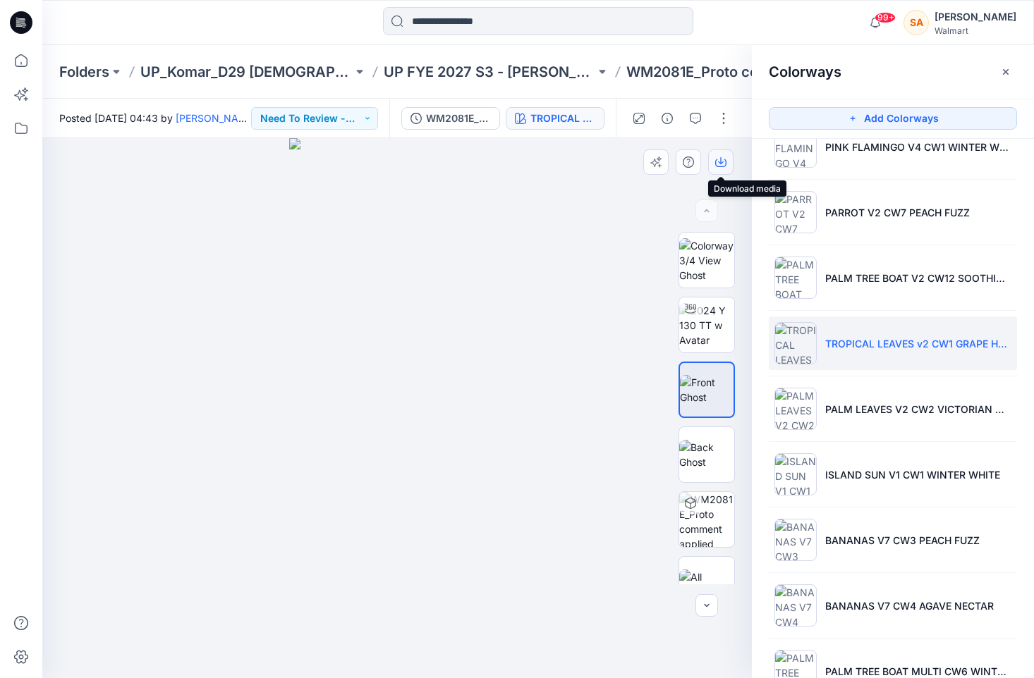
click at [719, 163] on icon "button" at bounding box center [721, 160] width 6 height 7
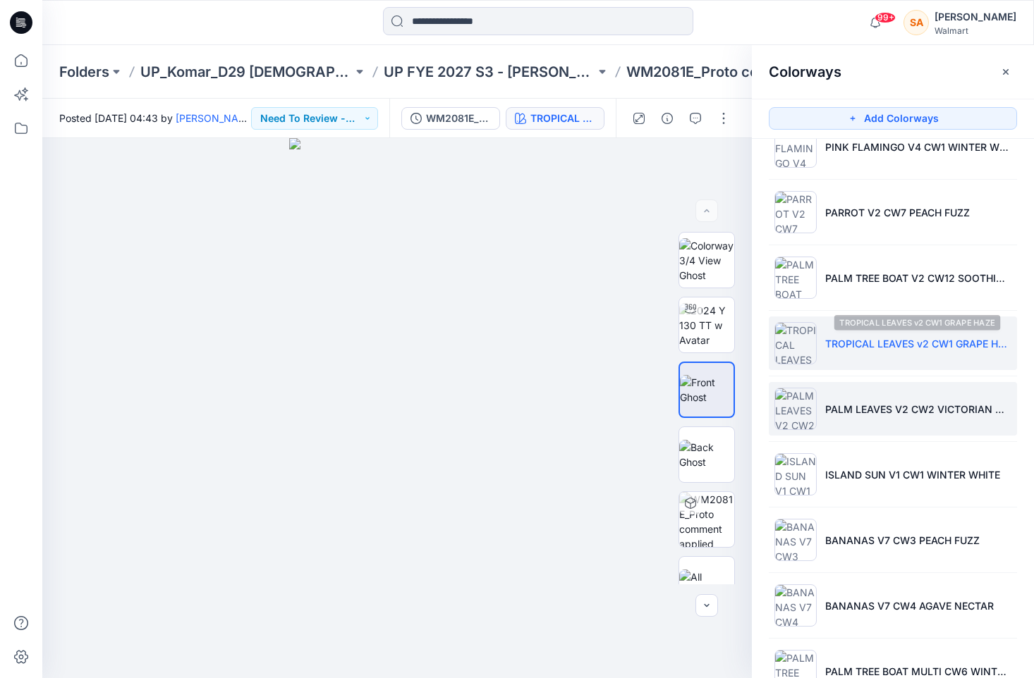
click at [916, 398] on li "PALM LEAVES V2 CW2 VICTORIAN MAUVE" at bounding box center [893, 409] width 248 height 54
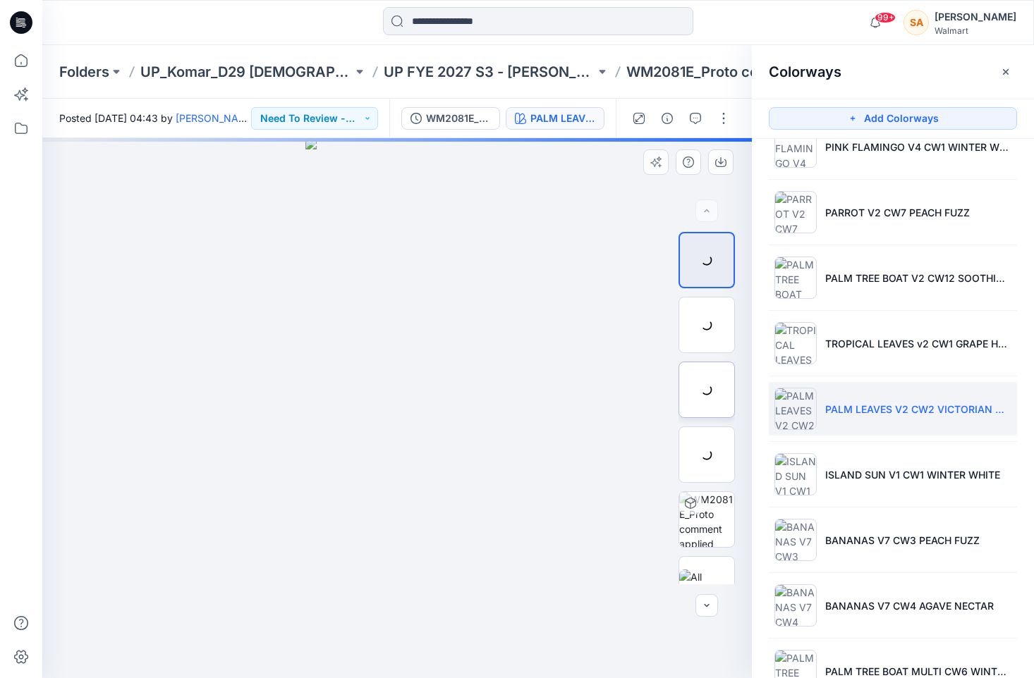
click at [0, 0] on img at bounding box center [0, 0] width 0 height 0
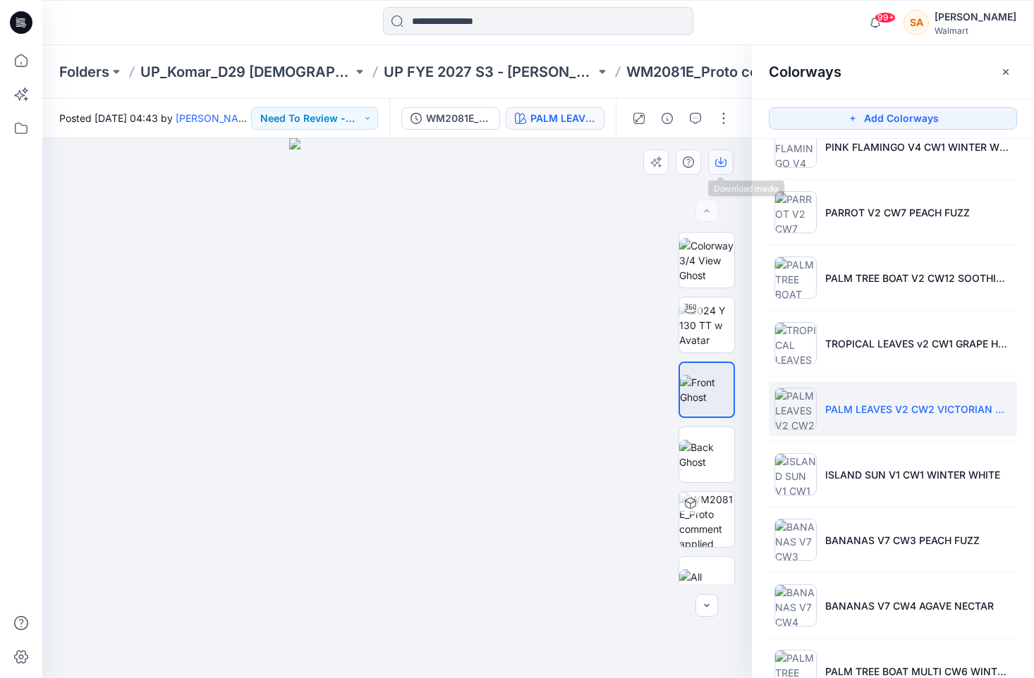
click at [727, 164] on button "button" at bounding box center [720, 161] width 25 height 25
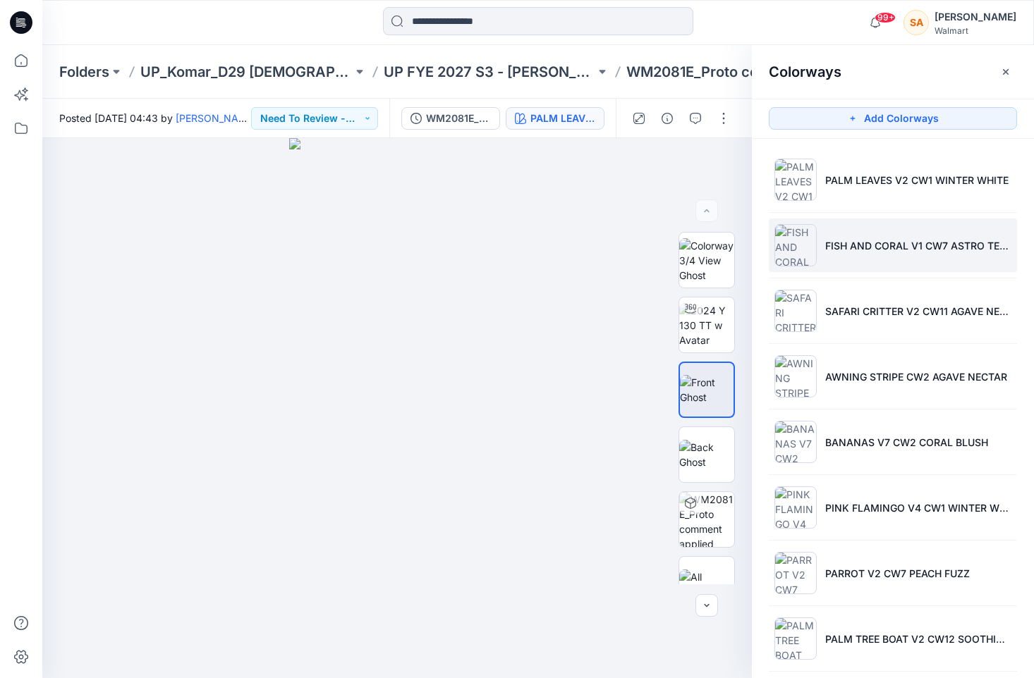
click at [845, 239] on p "FISH AND CORAL V1 CW7 ASTRO TEAL" at bounding box center [918, 245] width 186 height 15
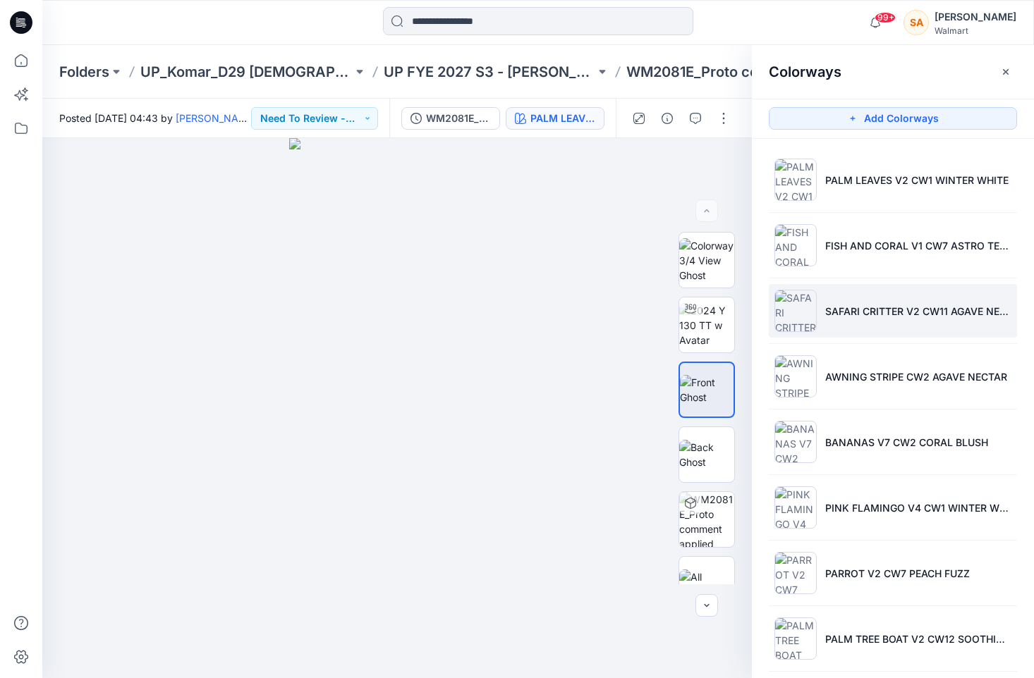
click at [864, 298] on li "SAFARI CRITTER V2 CW11 AGAVE NECTAR" at bounding box center [893, 311] width 248 height 54
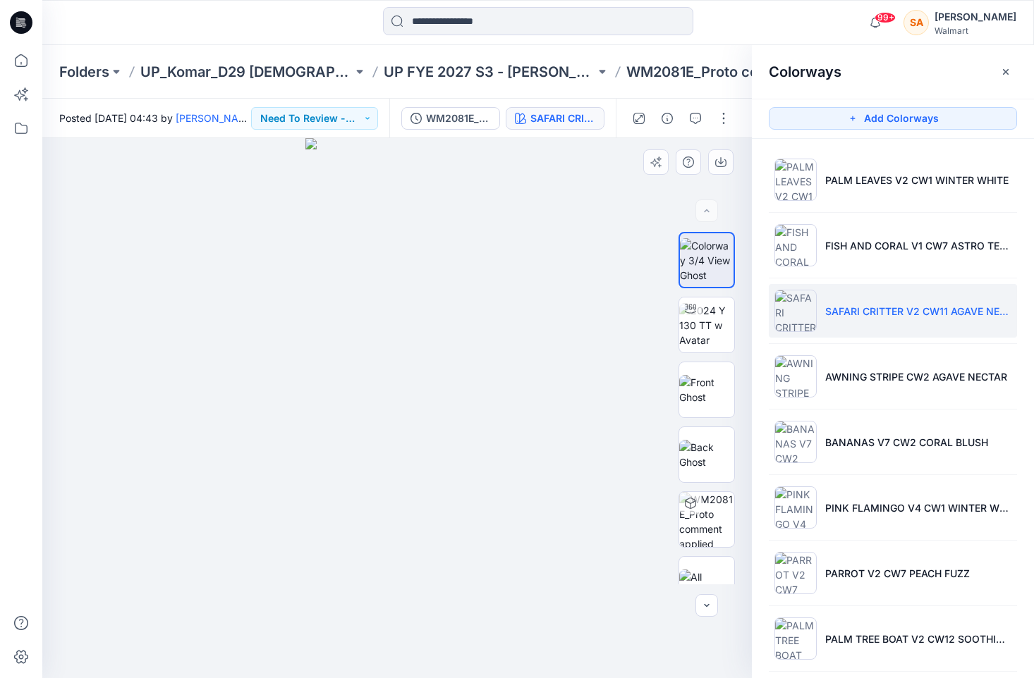
click at [345, 258] on img at bounding box center [397, 408] width 184 height 540
